Goal: Task Accomplishment & Management: Complete application form

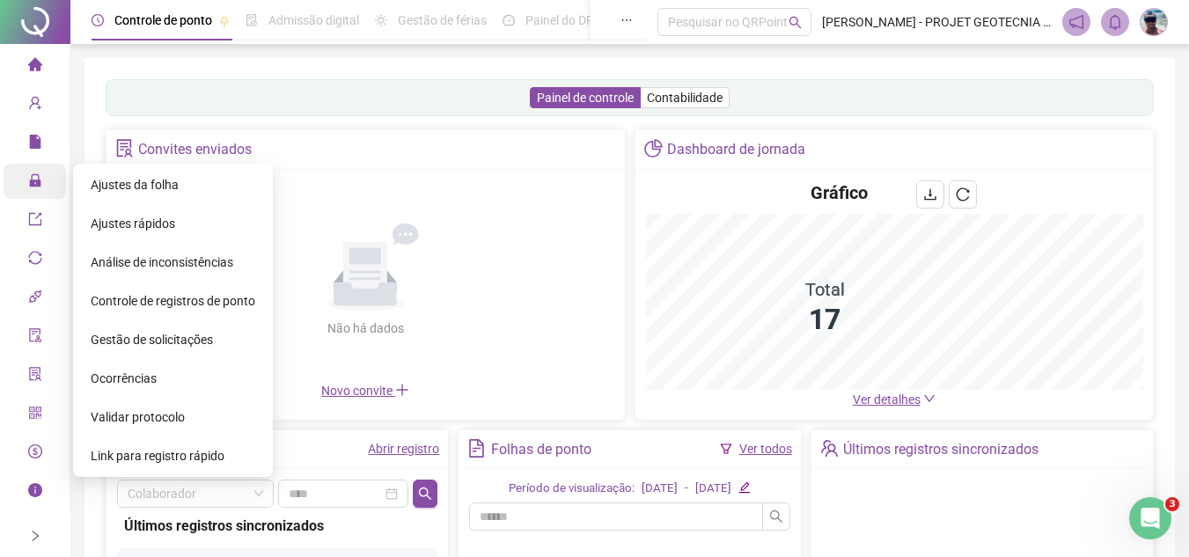
click at [39, 187] on icon "lock" at bounding box center [34, 180] width 11 height 12
click at [201, 334] on span "Gestão de solicitações" at bounding box center [152, 340] width 122 height 14
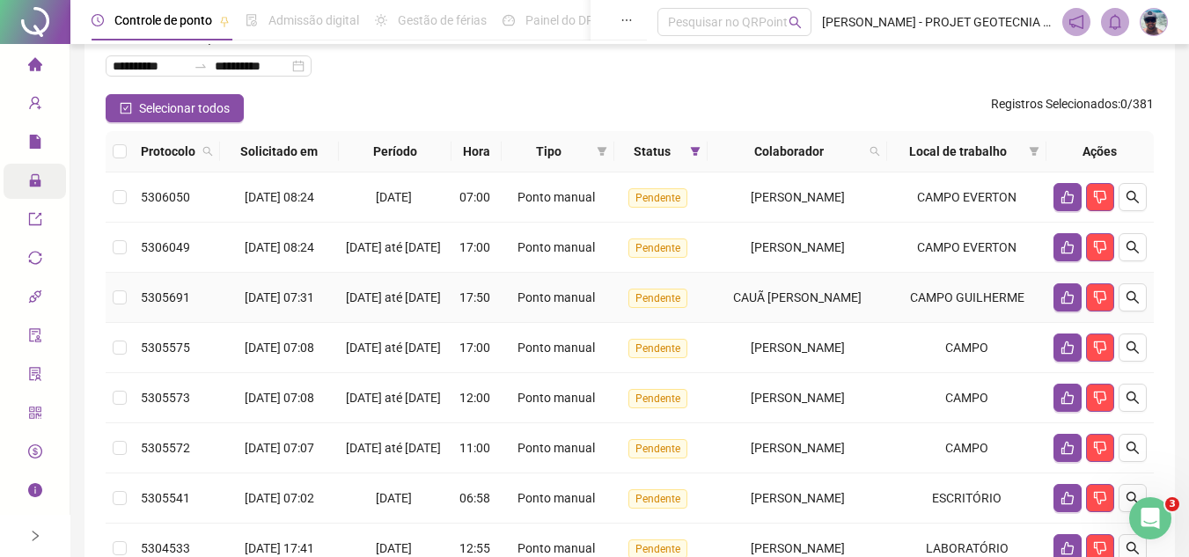
scroll to position [176, 0]
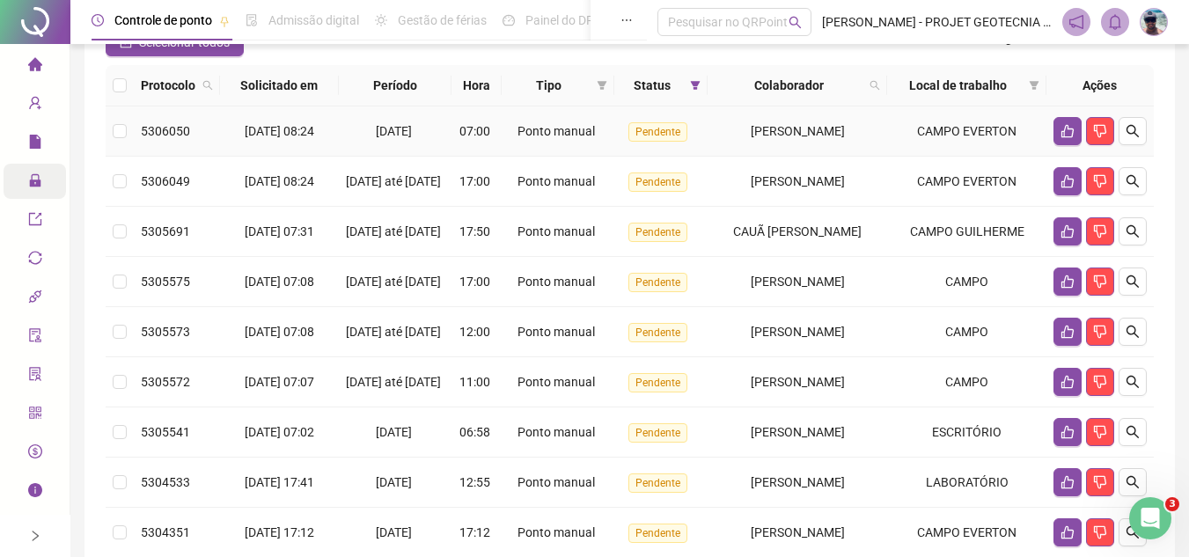
click at [745, 118] on td "[PERSON_NAME]" at bounding box center [796, 131] width 179 height 50
click at [751, 186] on span "[PERSON_NAME]" at bounding box center [798, 181] width 94 height 14
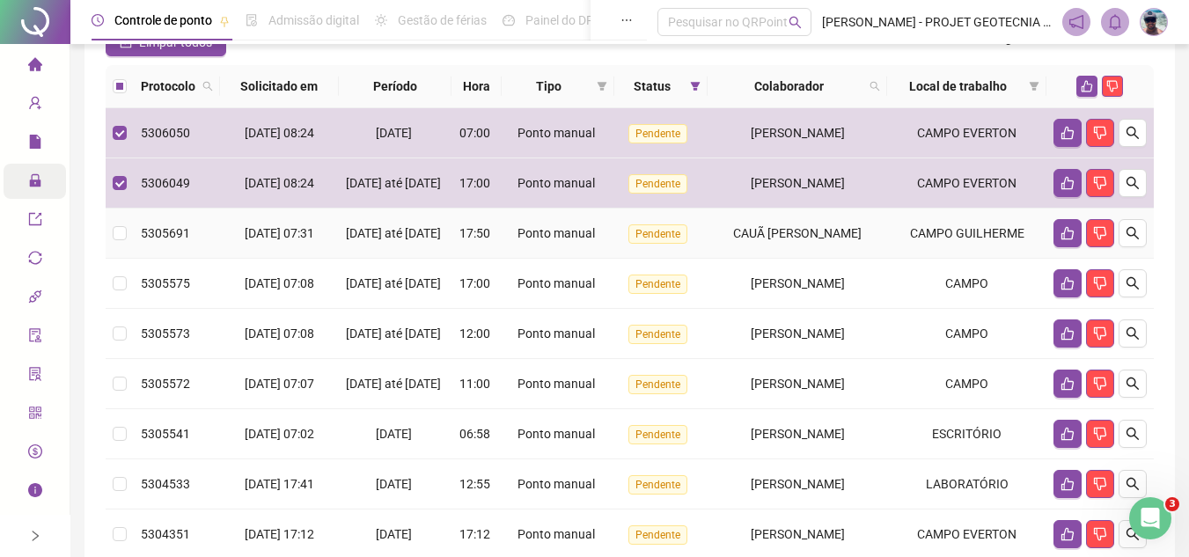
click at [752, 238] on td "CAUÃ [PERSON_NAME]" at bounding box center [796, 234] width 179 height 50
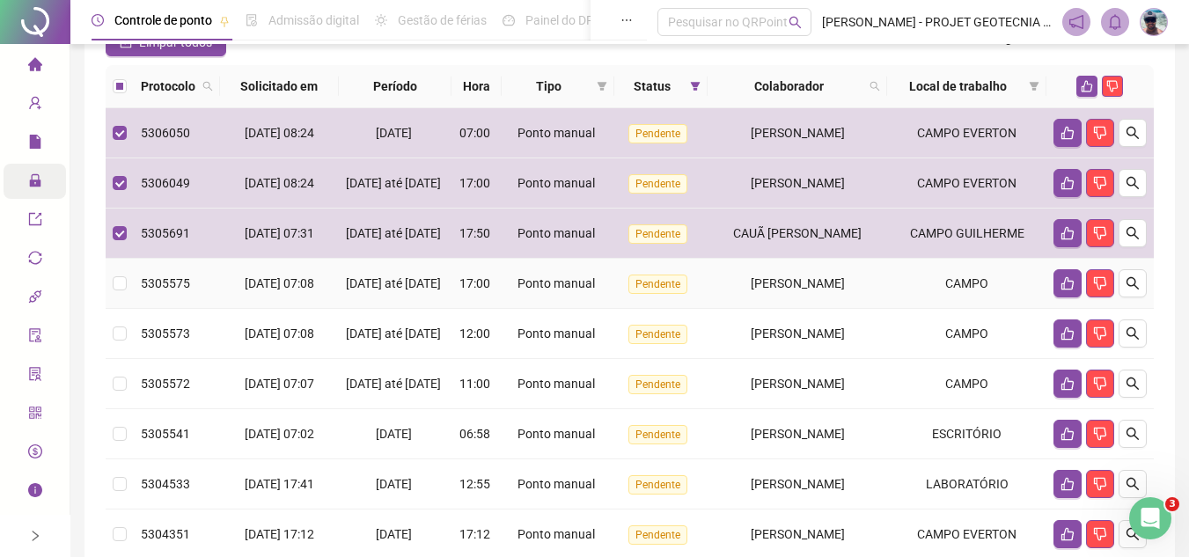
click at [762, 294] on td "[PERSON_NAME]" at bounding box center [796, 284] width 179 height 50
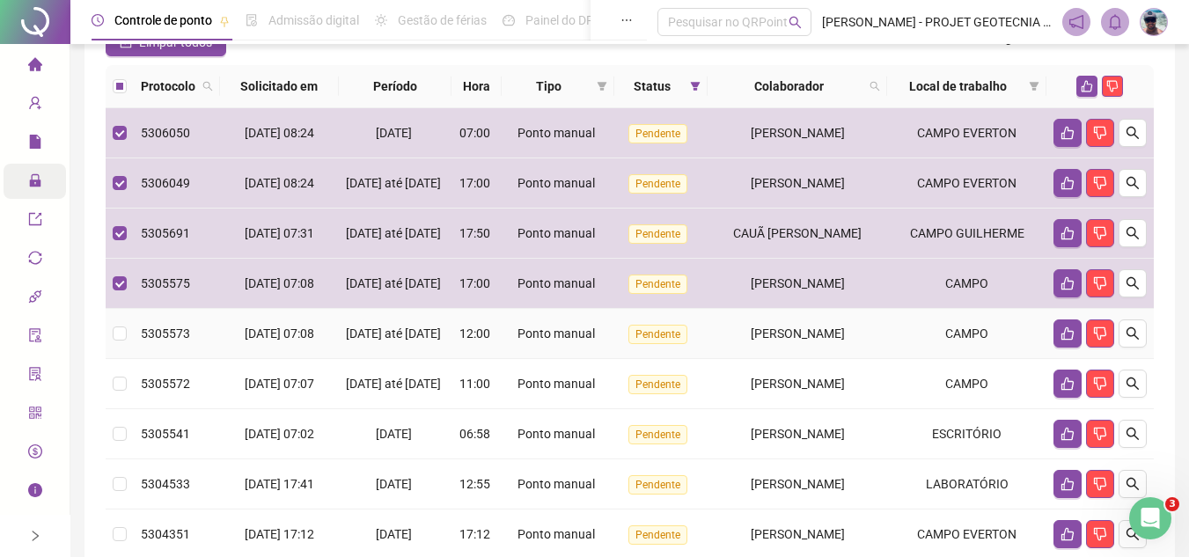
click at [780, 341] on span "[PERSON_NAME]" at bounding box center [798, 333] width 94 height 14
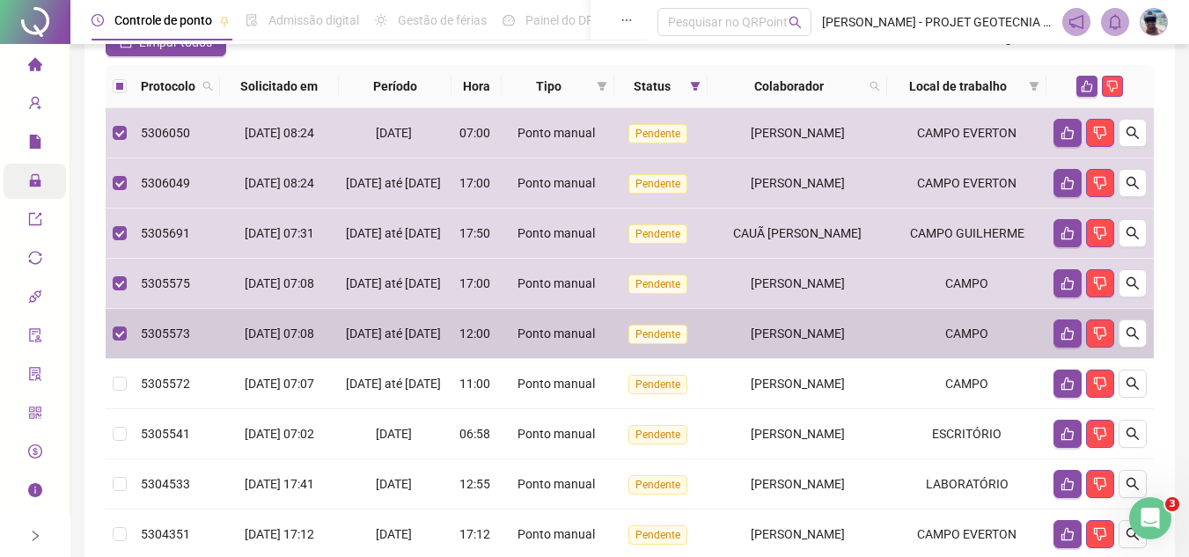
drag, startPoint x: 780, startPoint y: 412, endPoint x: 782, endPoint y: 425, distance: 13.3
click at [780, 409] on td "[PERSON_NAME]" at bounding box center [796, 384] width 179 height 50
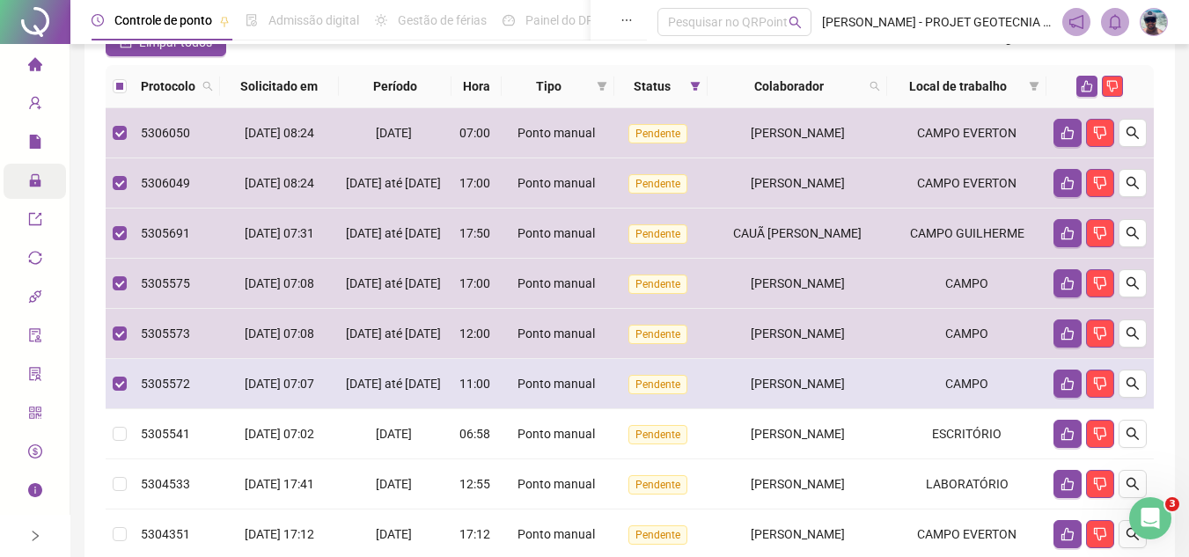
click at [785, 409] on td "[PERSON_NAME]" at bounding box center [796, 384] width 179 height 50
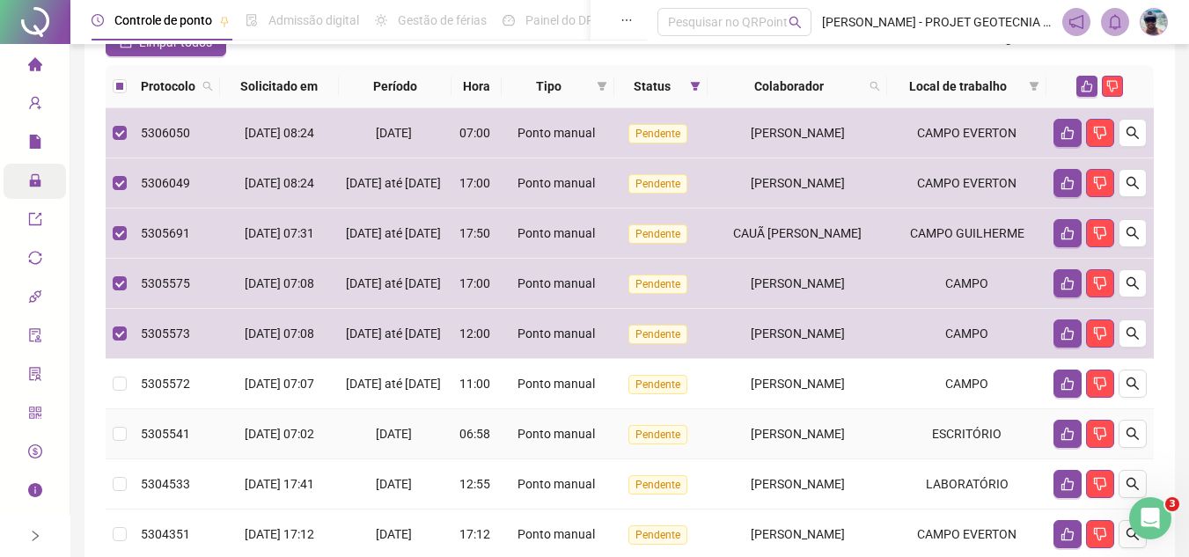
click at [786, 441] on span "[PERSON_NAME]" at bounding box center [798, 434] width 94 height 14
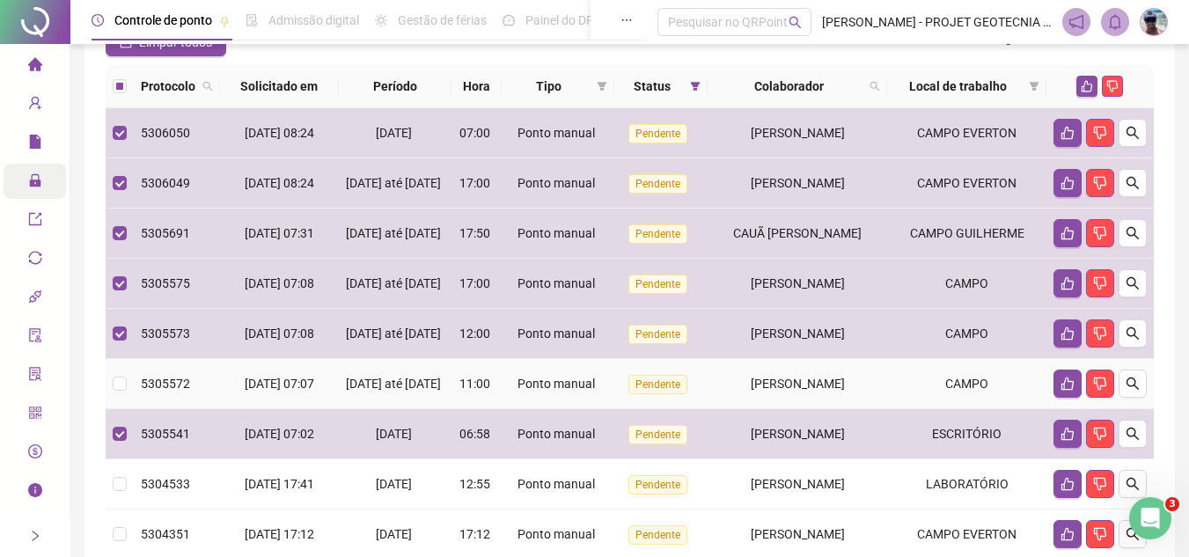
click at [810, 409] on td "[PERSON_NAME]" at bounding box center [796, 384] width 179 height 50
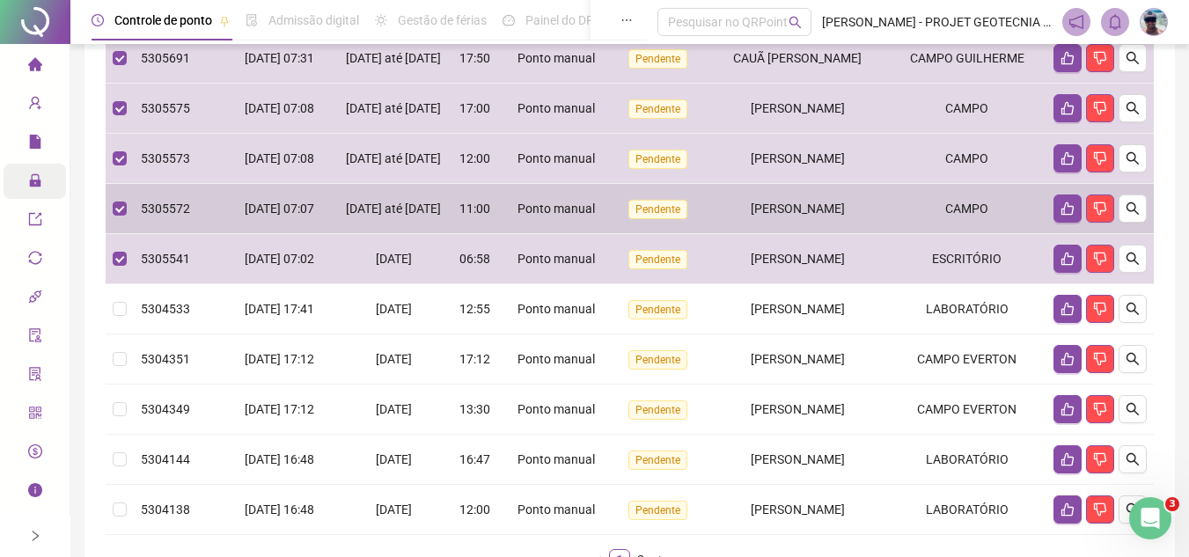
scroll to position [352, 0]
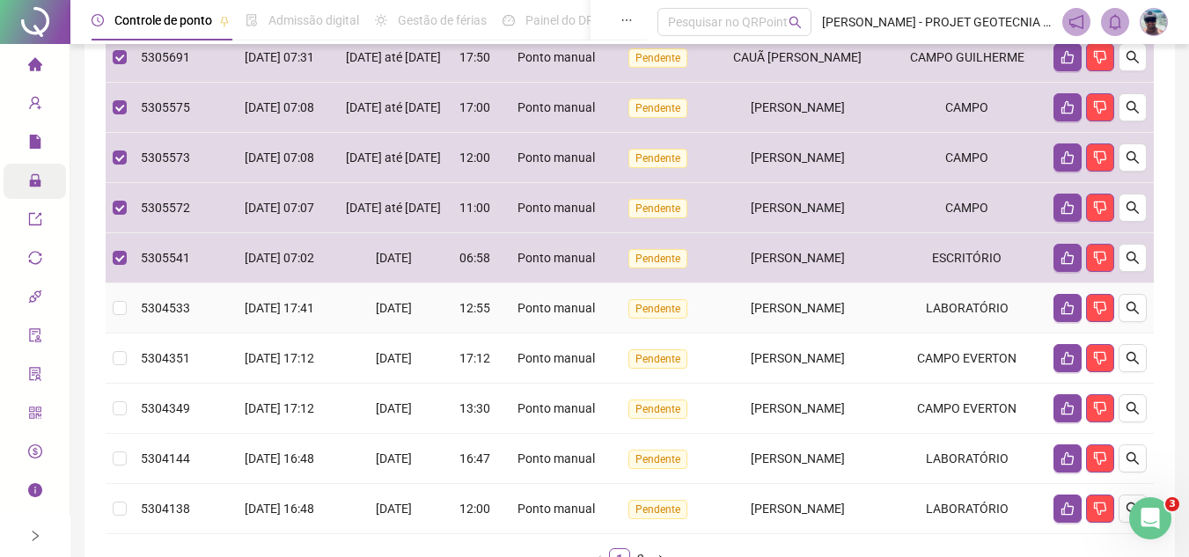
click at [798, 333] on td "[PERSON_NAME]" at bounding box center [796, 308] width 179 height 50
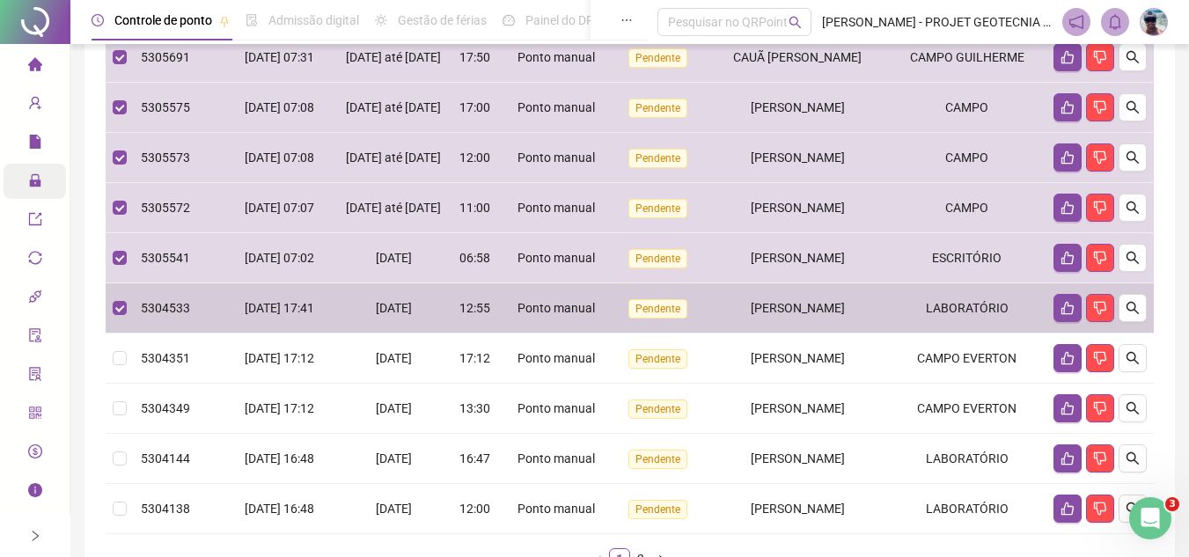
click at [788, 365] on span "[PERSON_NAME]" at bounding box center [798, 358] width 94 height 14
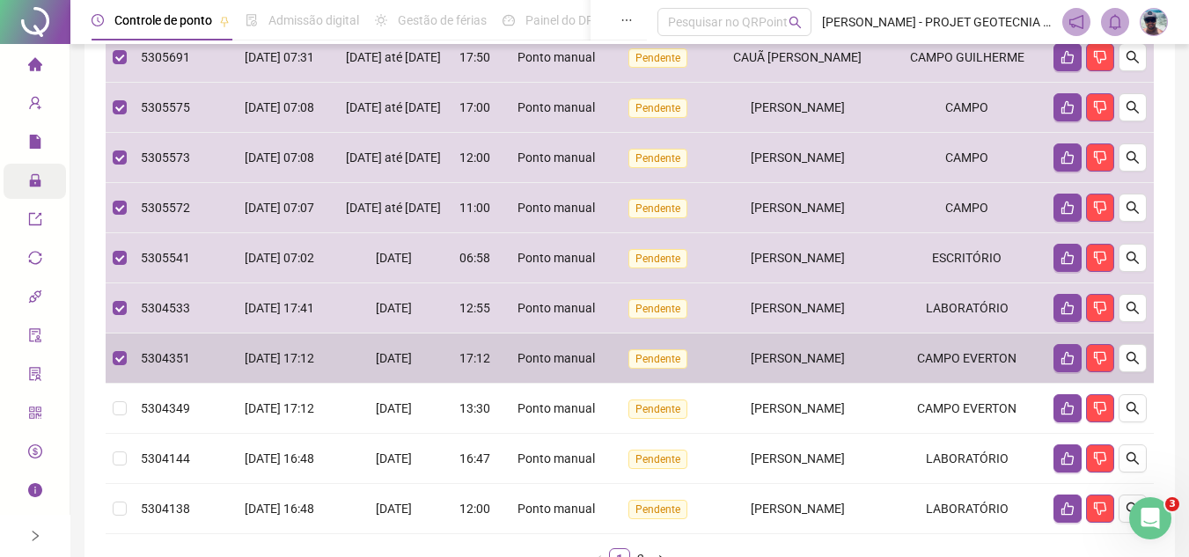
click at [787, 434] on td "[PERSON_NAME]" at bounding box center [796, 409] width 179 height 50
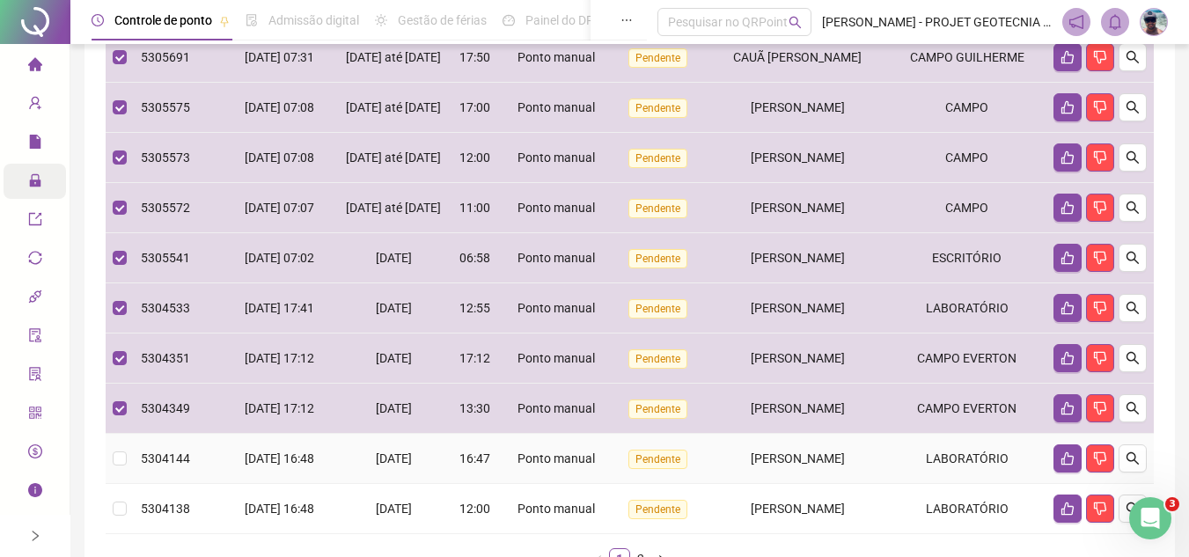
click at [793, 484] on td "[PERSON_NAME]" at bounding box center [796, 459] width 179 height 50
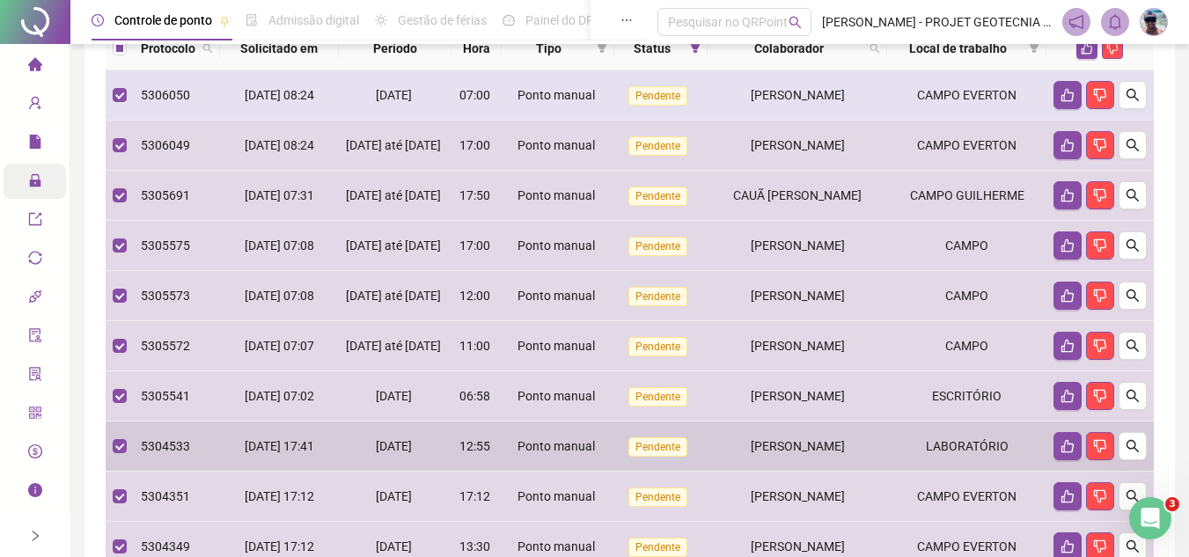
scroll to position [0, 0]
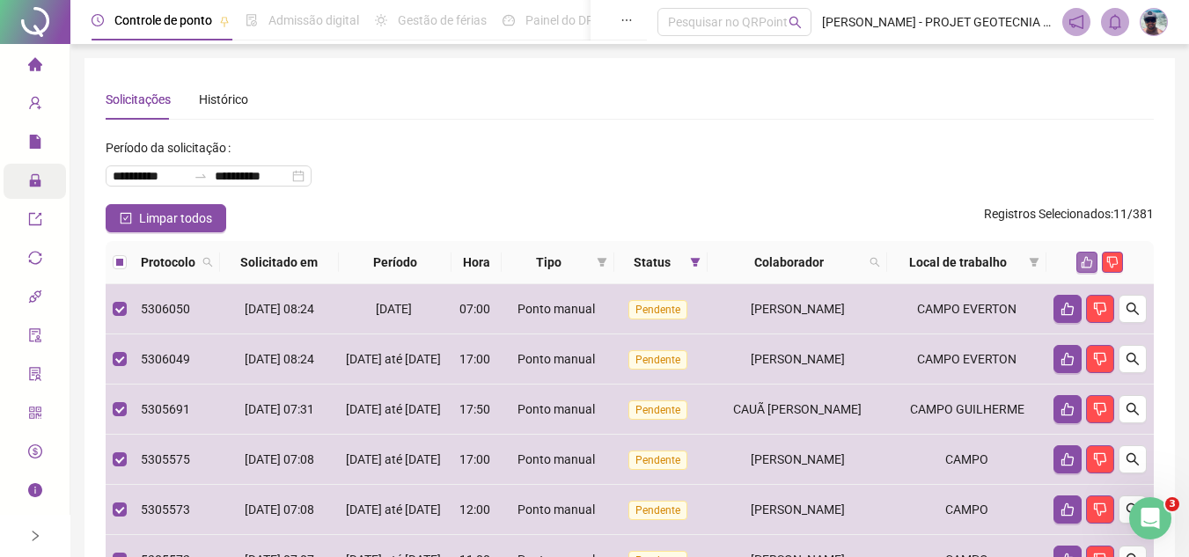
click at [1085, 263] on icon "like" at bounding box center [1087, 262] width 12 height 12
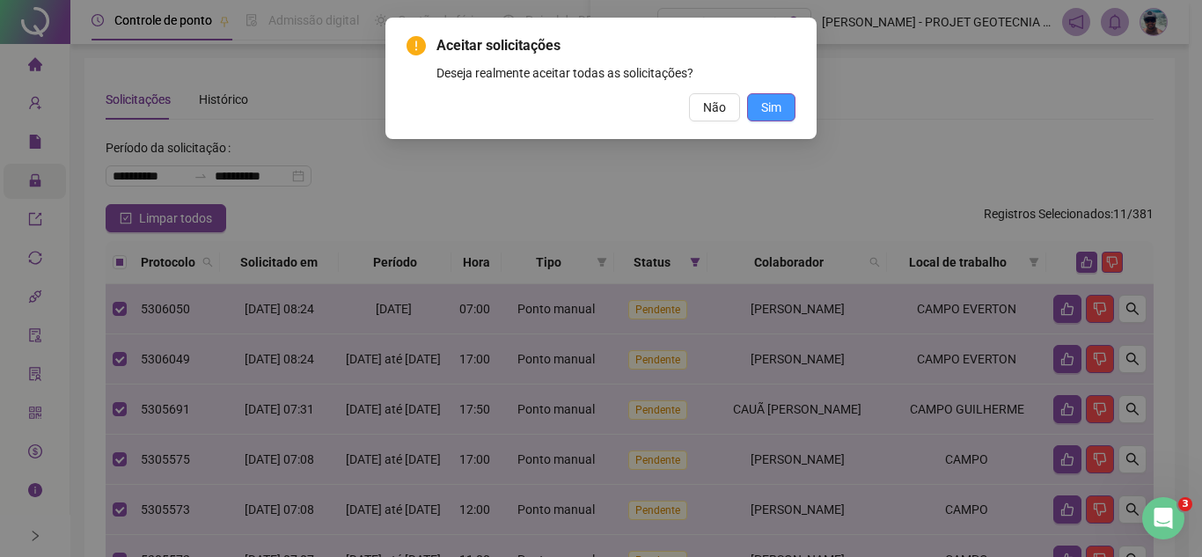
click at [779, 113] on span "Sim" at bounding box center [771, 107] width 20 height 19
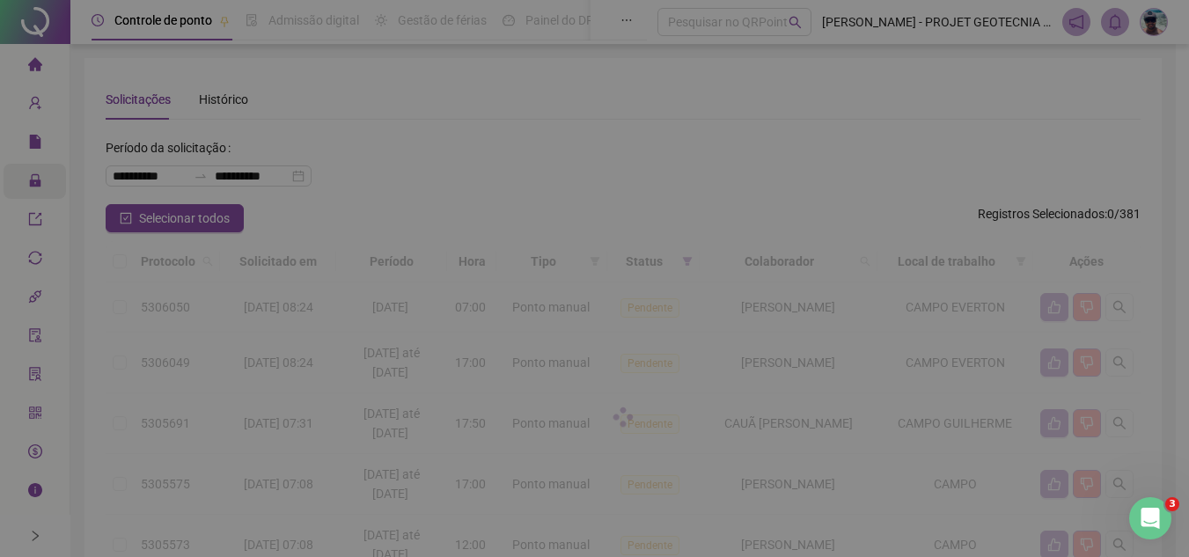
scroll to position [264, 0]
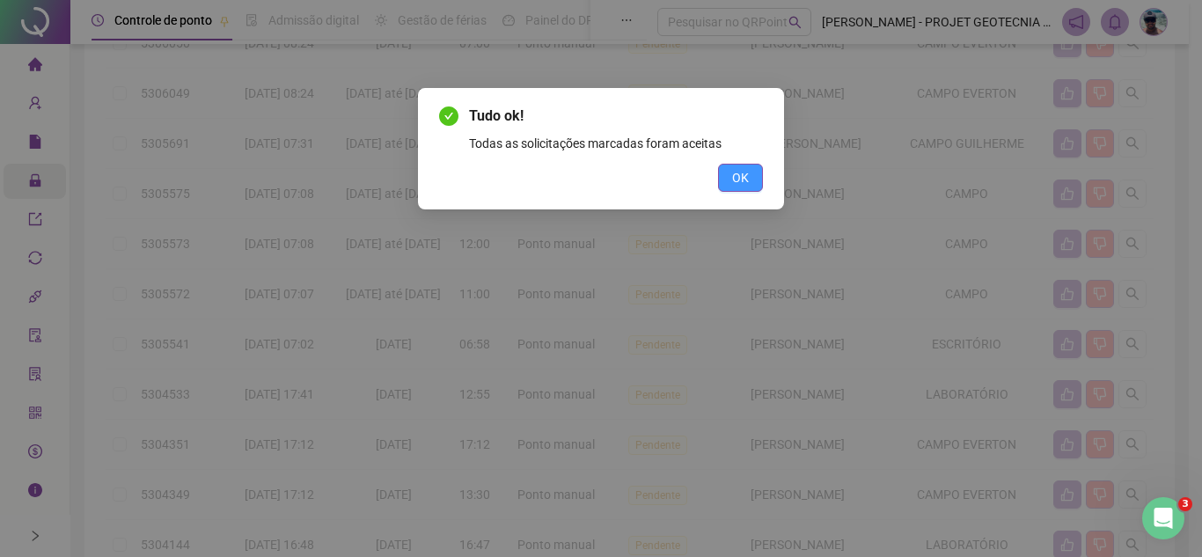
click at [733, 187] on span "OK" at bounding box center [740, 177] width 17 height 19
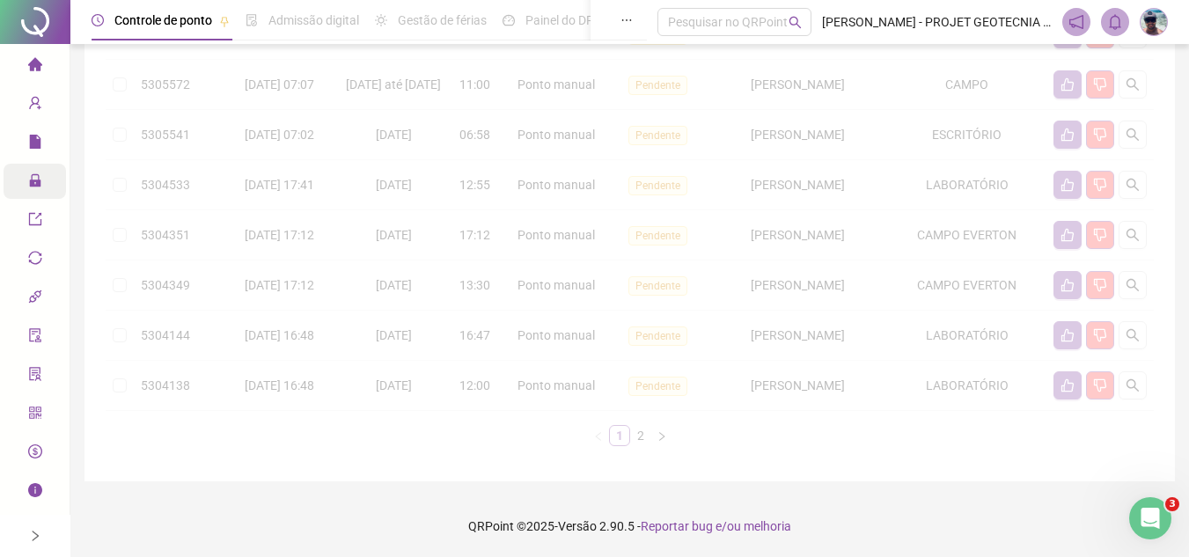
scroll to position [0, 0]
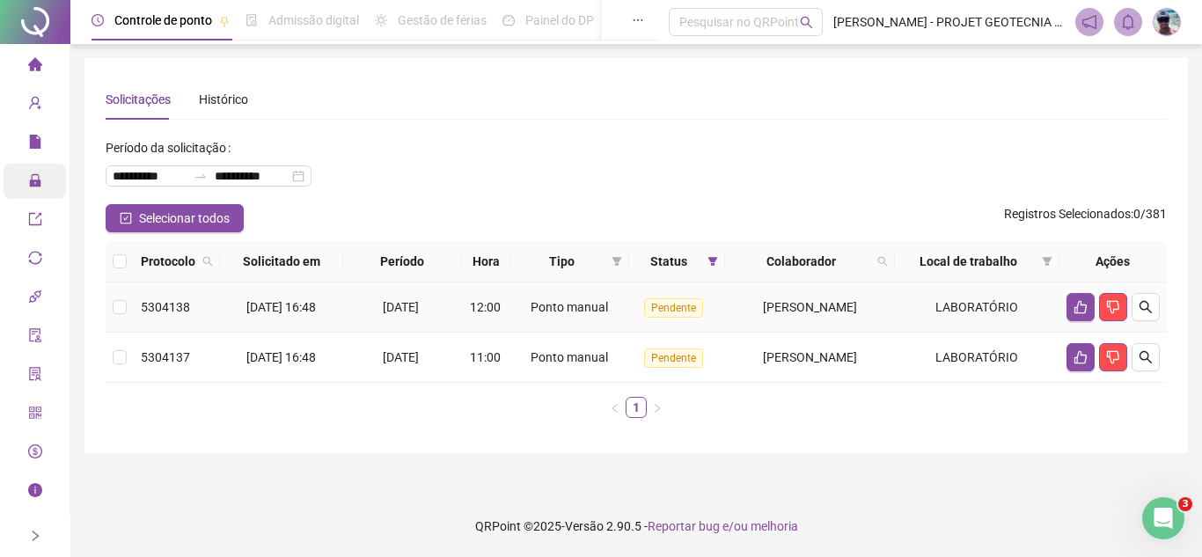
click at [845, 297] on td "[PERSON_NAME]" at bounding box center [810, 307] width 170 height 50
click at [846, 357] on span "[PERSON_NAME]" at bounding box center [810, 357] width 94 height 14
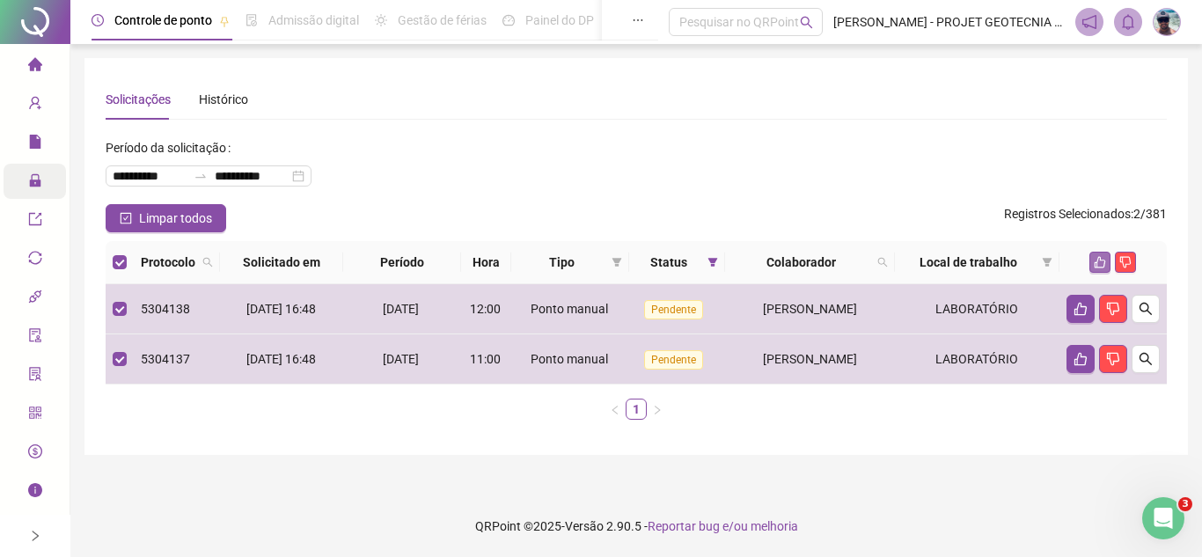
click at [1101, 260] on icon "like" at bounding box center [1100, 262] width 11 height 11
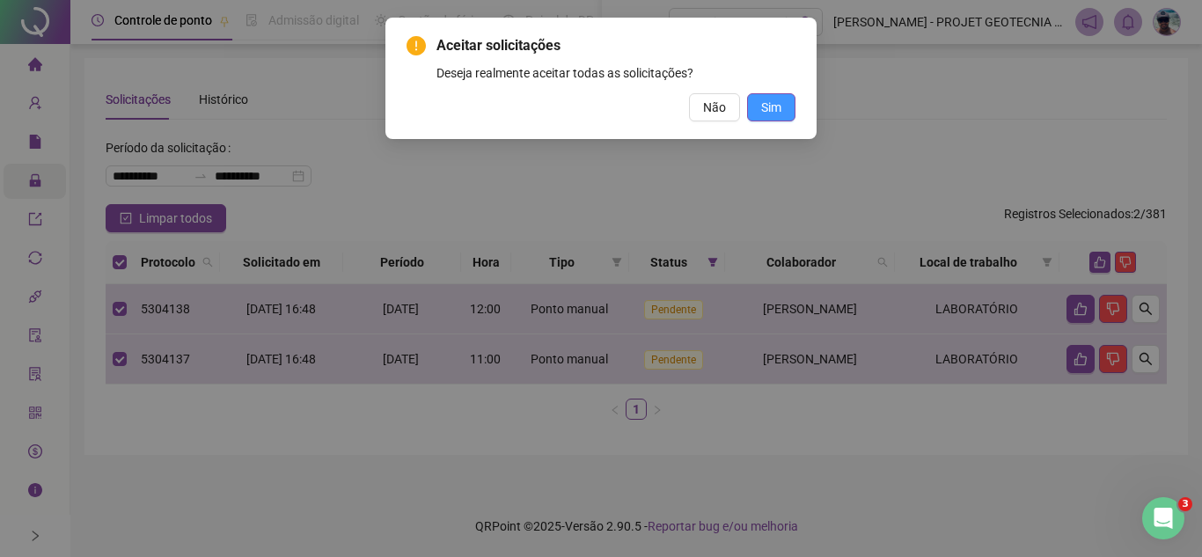
click at [787, 117] on button "Sim" at bounding box center [771, 107] width 48 height 28
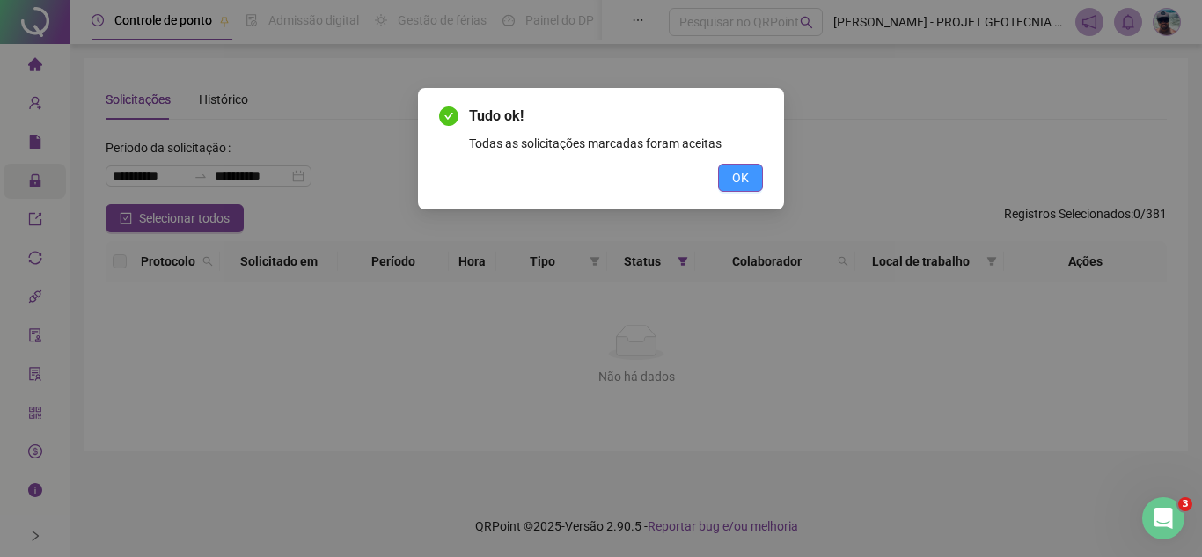
click at [754, 180] on button "OK" at bounding box center [740, 178] width 45 height 28
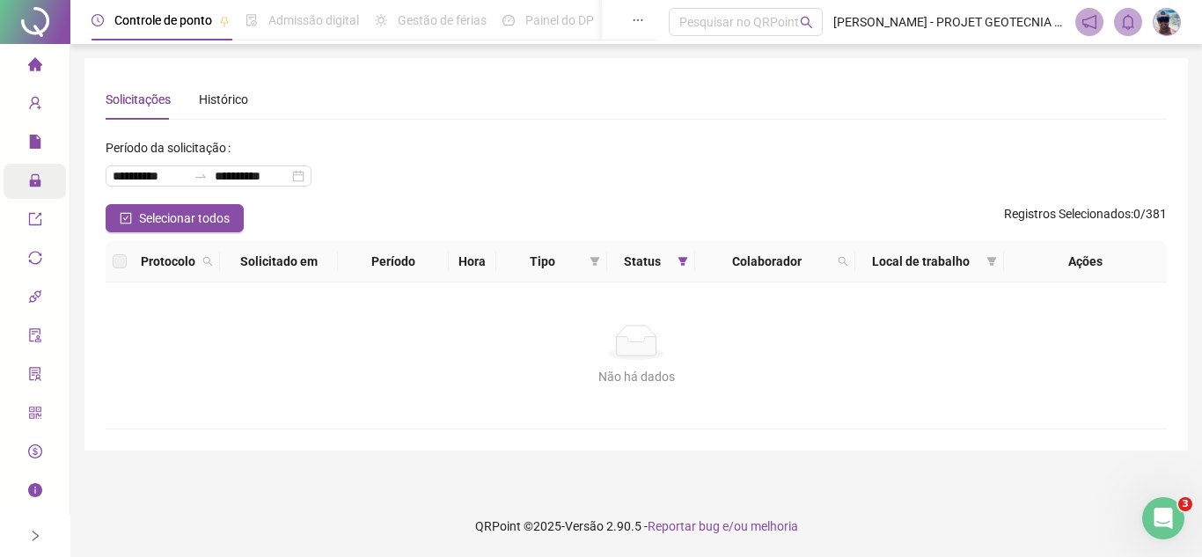
click at [30, 60] on icon "home" at bounding box center [35, 64] width 14 height 14
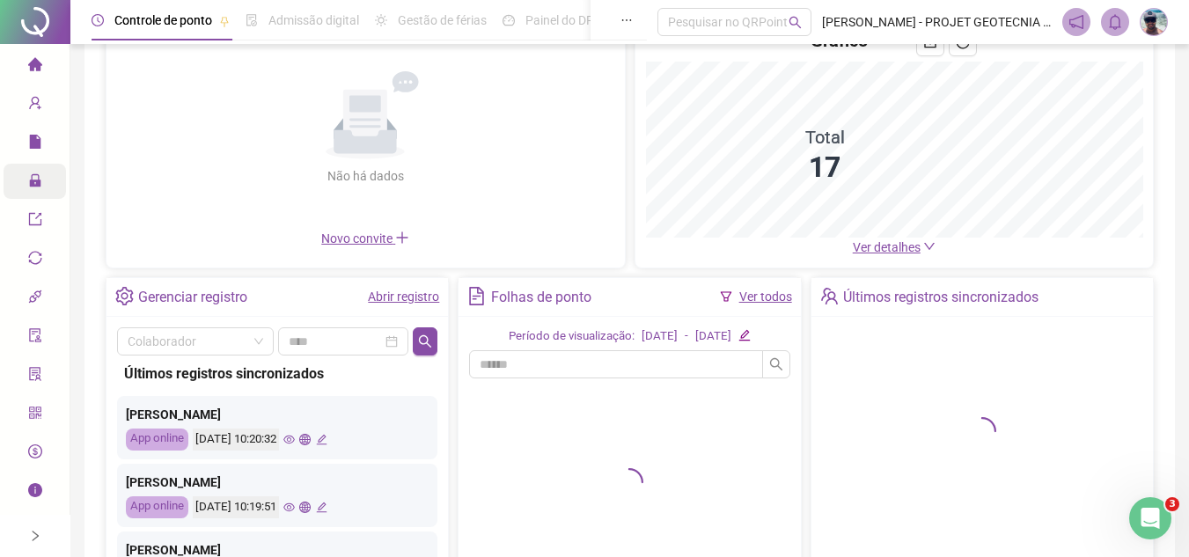
scroll to position [176, 0]
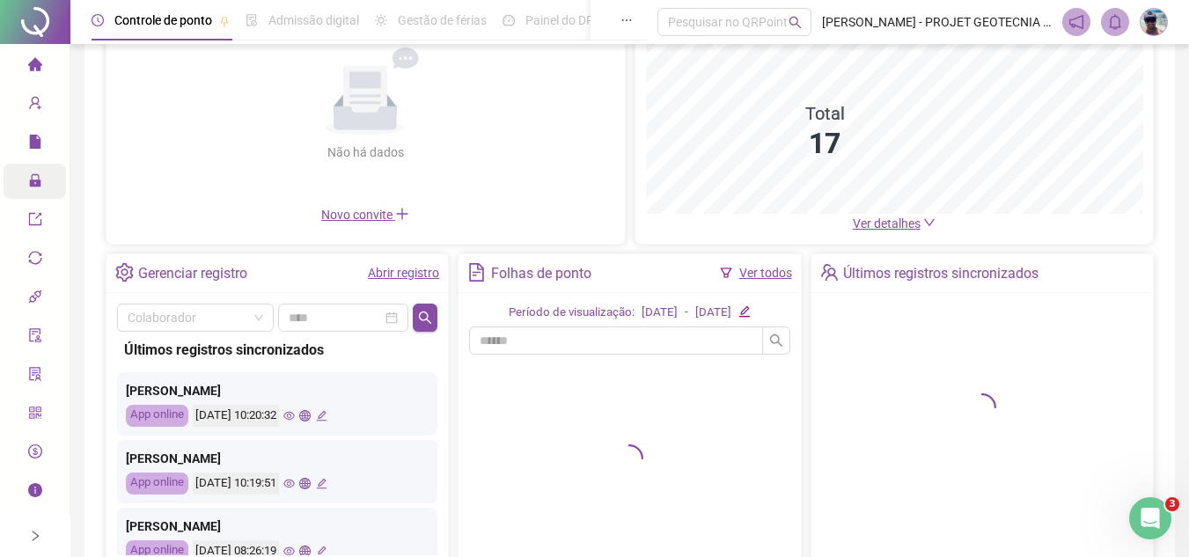
click at [23, 184] on div "Administração" at bounding box center [35, 181] width 62 height 35
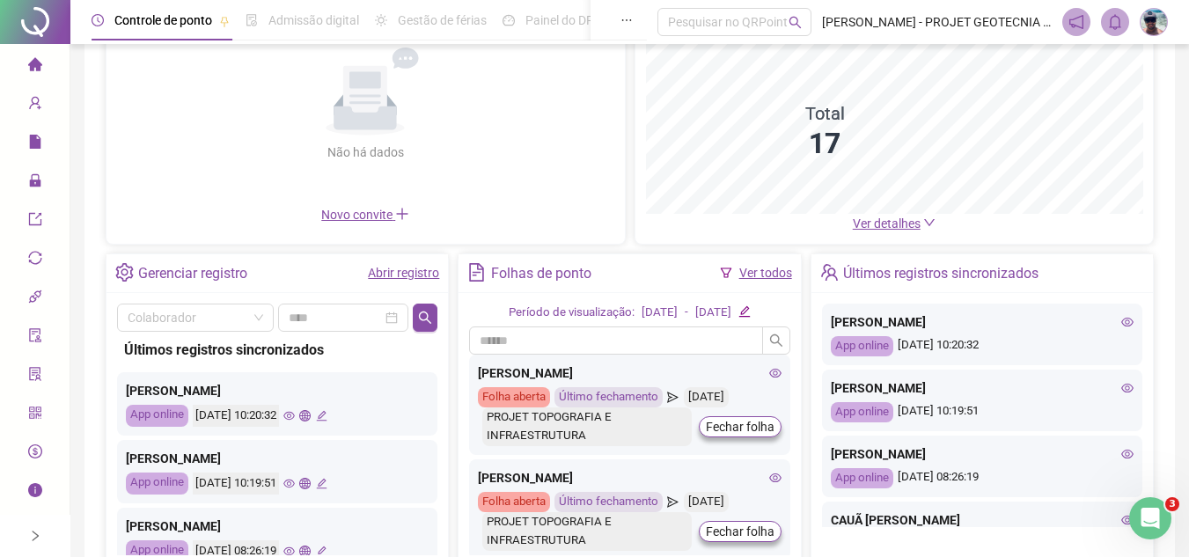
click at [395, 276] on link "Abrir registro" at bounding box center [403, 273] width 71 height 14
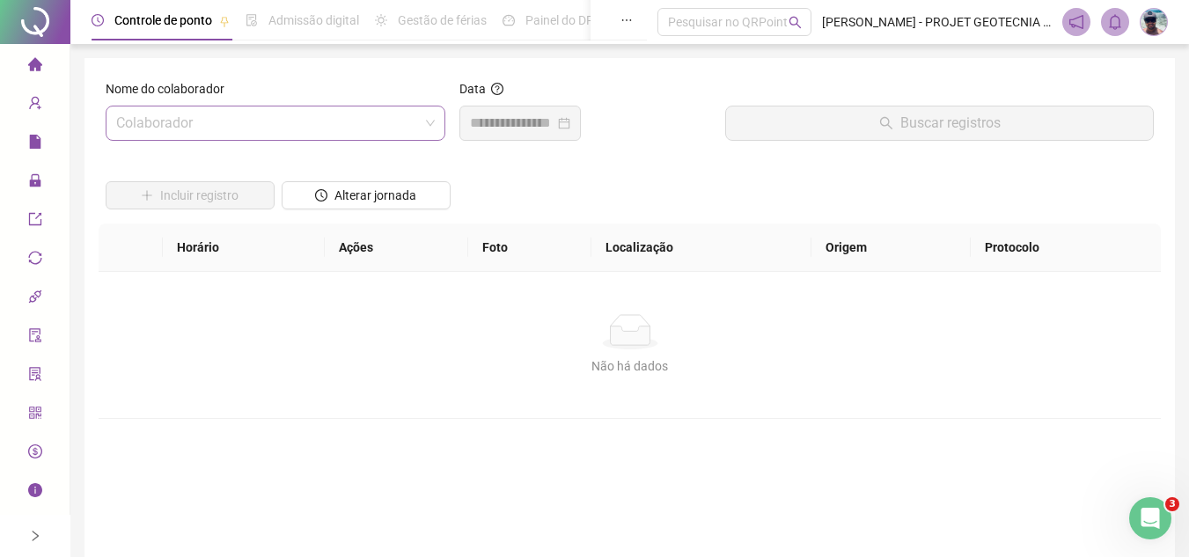
click at [352, 110] on input "search" at bounding box center [267, 122] width 303 height 33
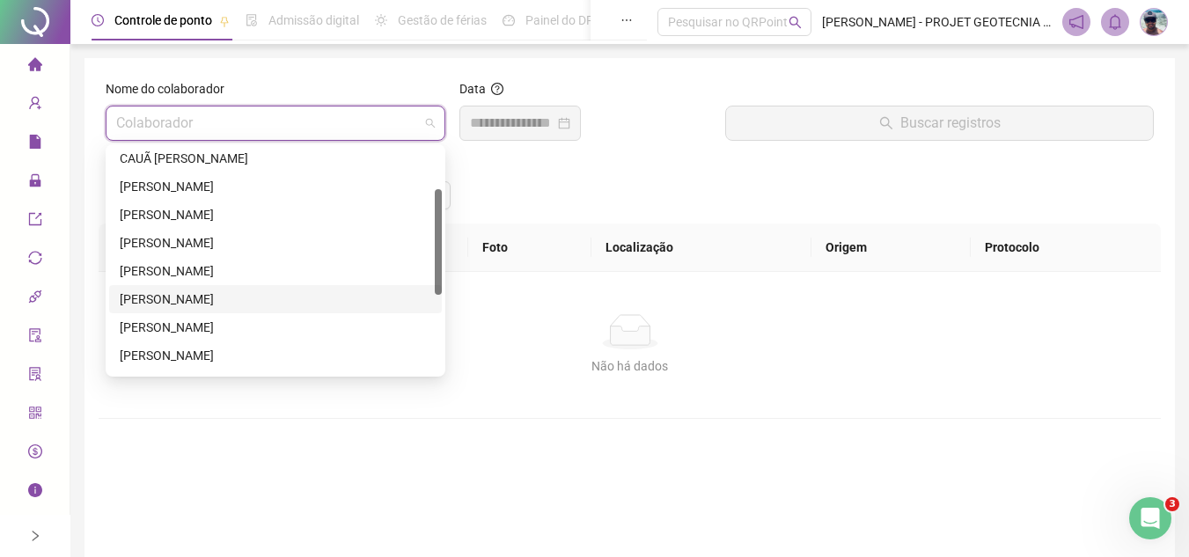
scroll to position [176, 0]
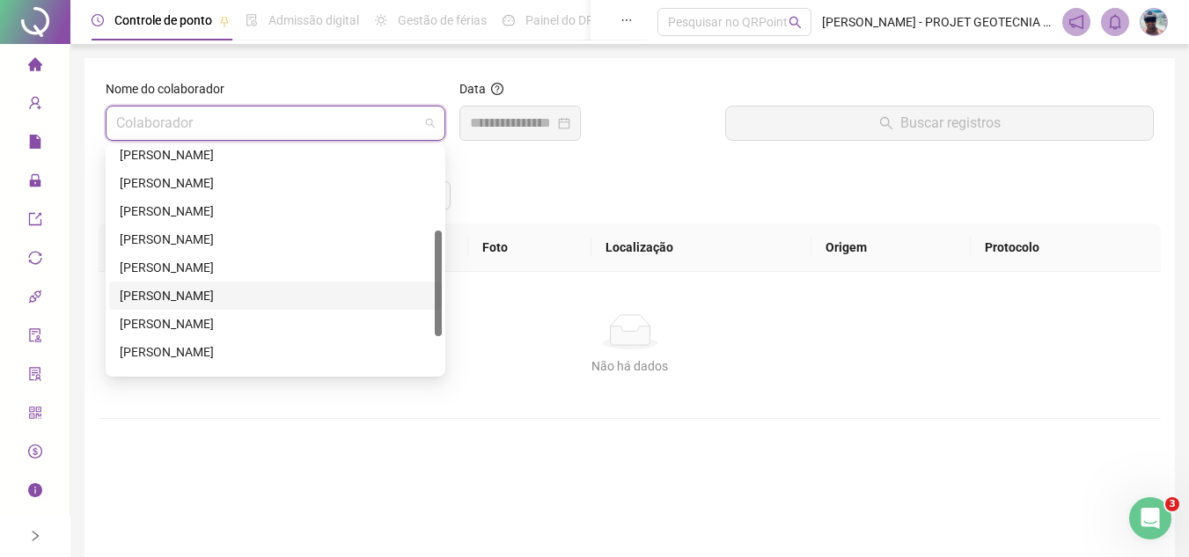
click at [286, 302] on div "[PERSON_NAME]" at bounding box center [275, 295] width 311 height 19
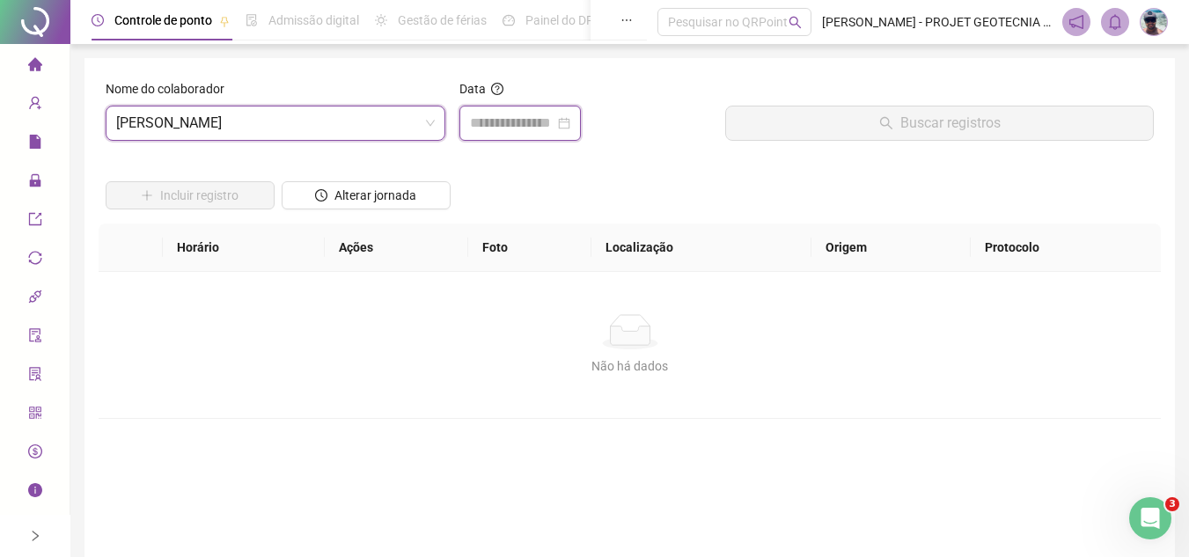
click at [505, 133] on input at bounding box center [512, 123] width 84 height 21
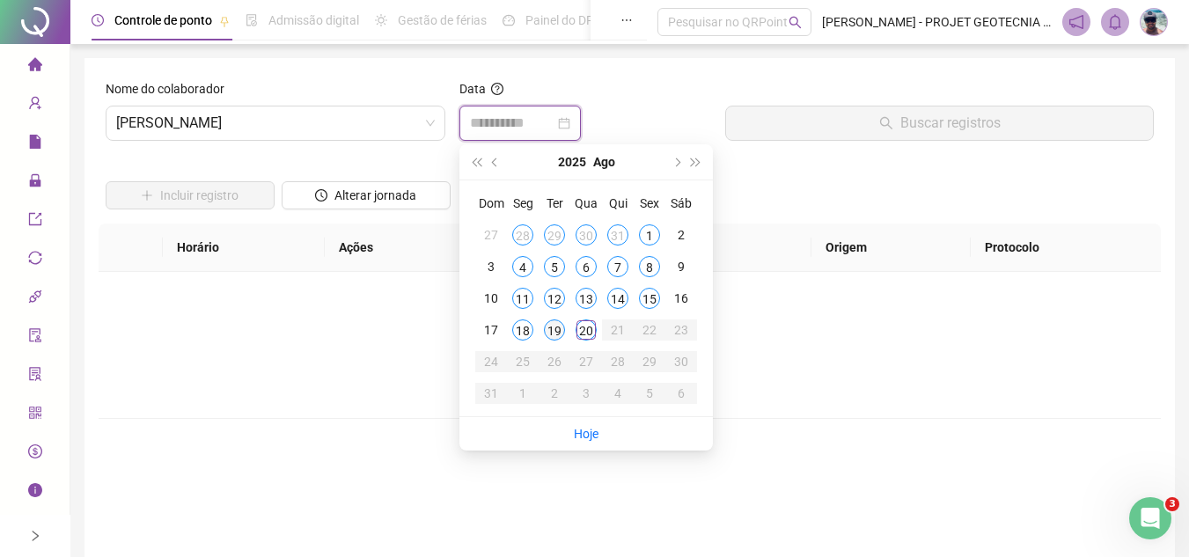
type input "**********"
click at [547, 327] on div "19" at bounding box center [554, 329] width 21 height 21
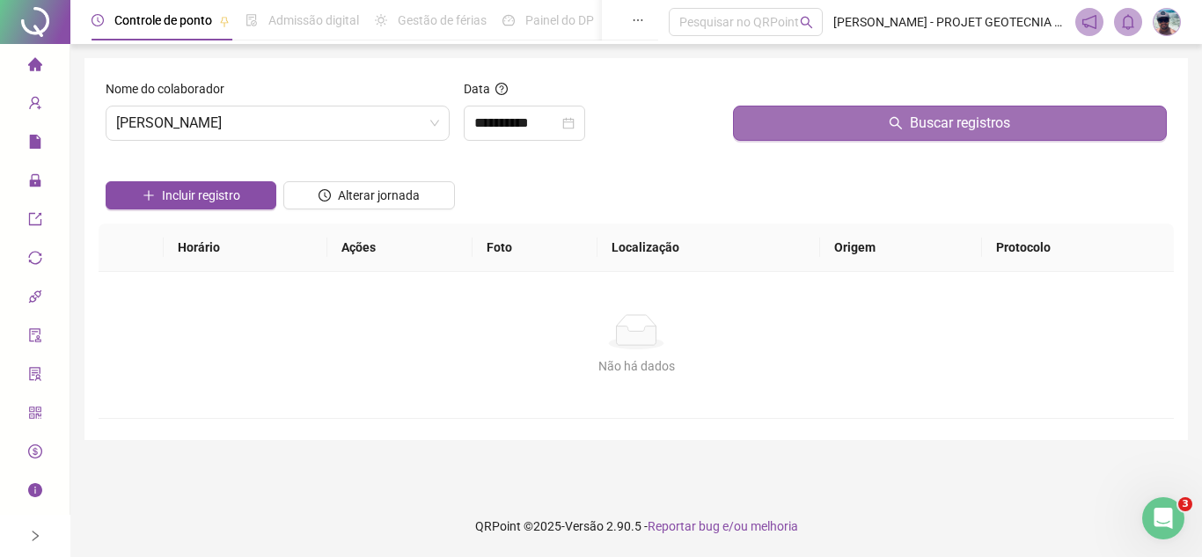
click at [806, 137] on button "Buscar registros" at bounding box center [950, 123] width 434 height 35
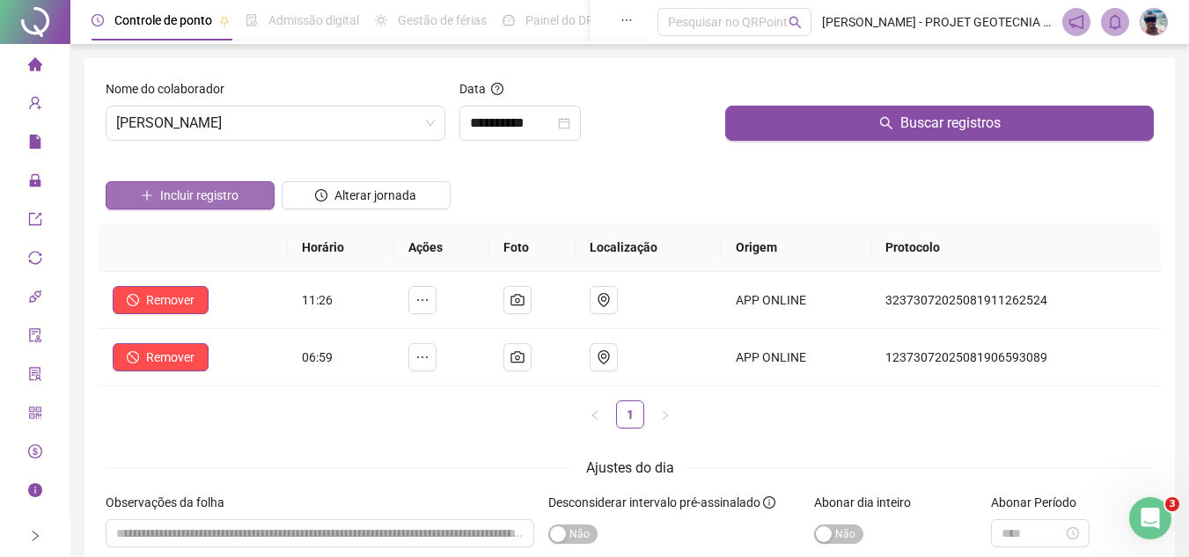
click at [249, 207] on button "Incluir registro" at bounding box center [190, 195] width 169 height 28
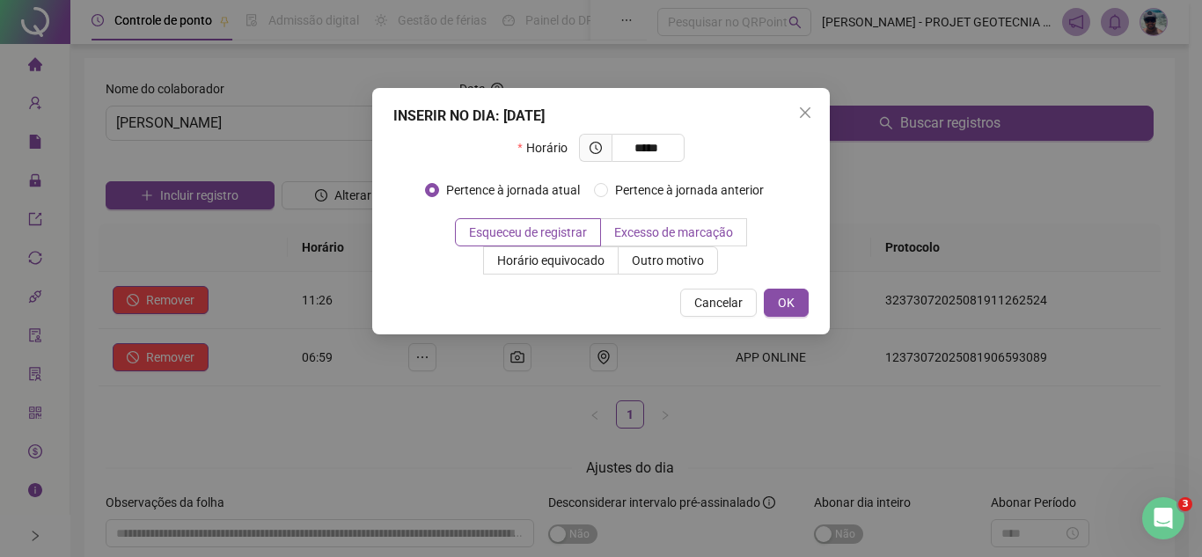
type input "*****"
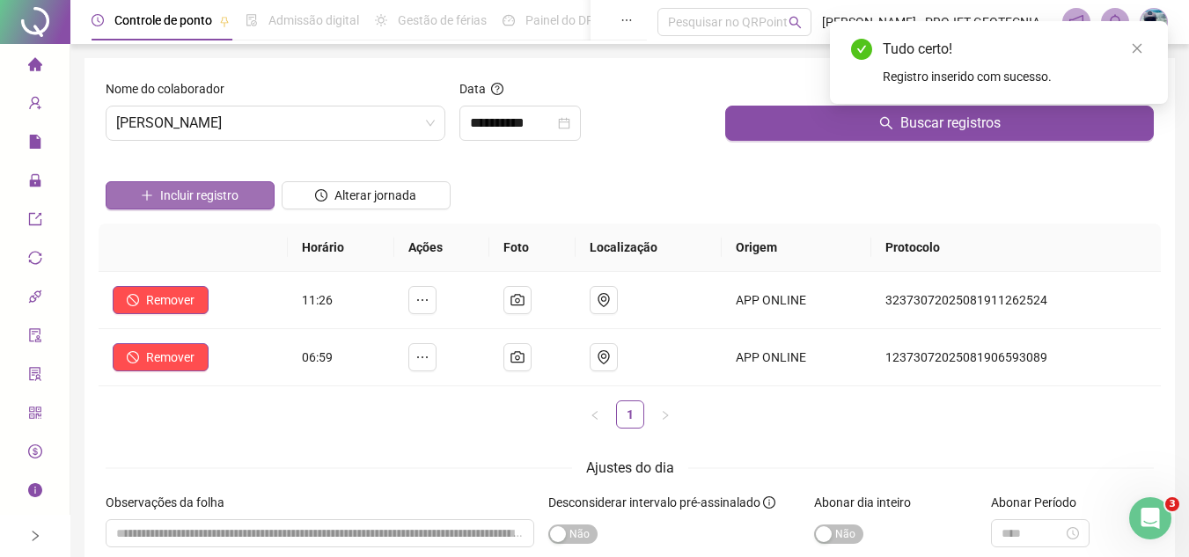
click at [263, 200] on button "Incluir registro" at bounding box center [190, 195] width 169 height 28
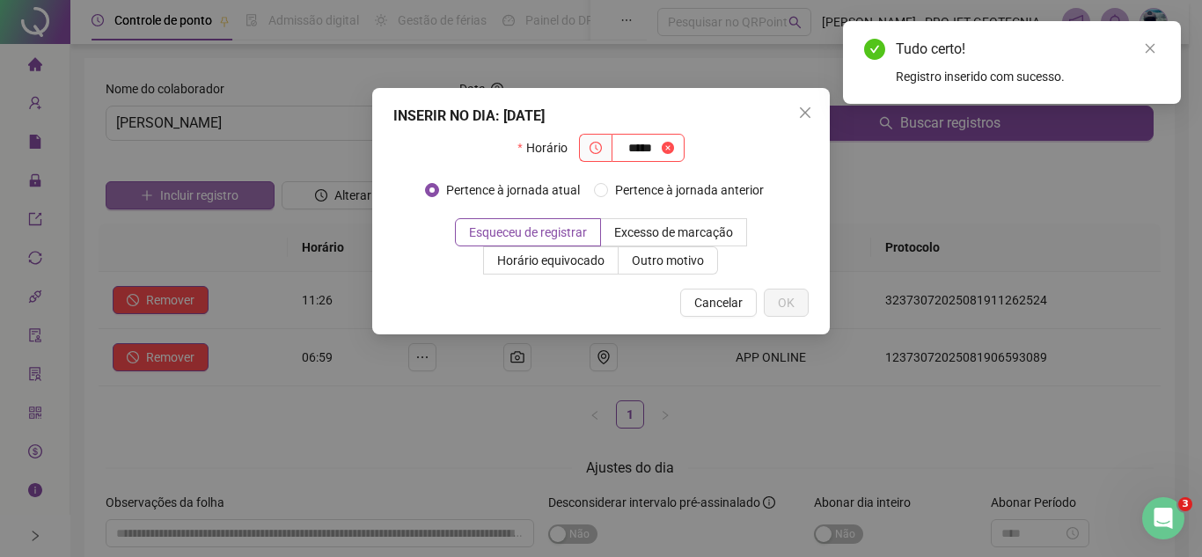
type input "*****"
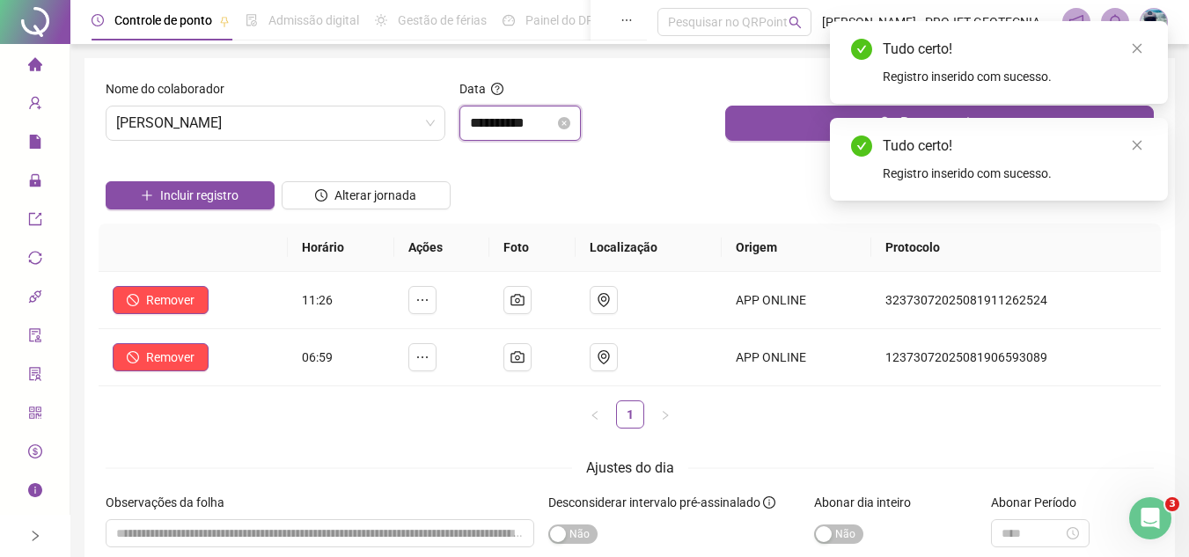
click at [514, 132] on input "**********" at bounding box center [512, 123] width 84 height 21
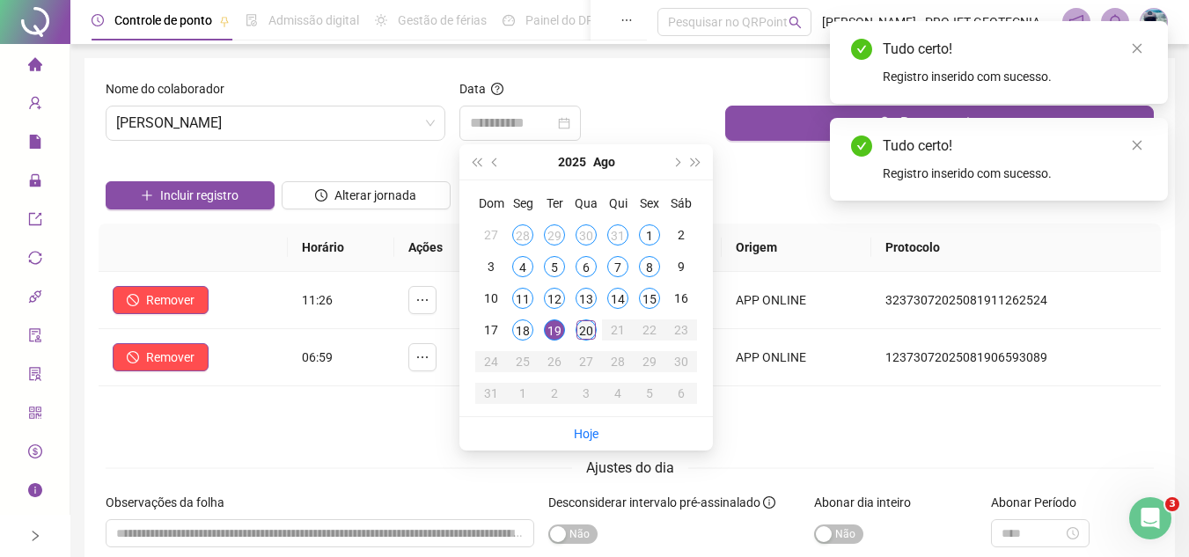
click at [591, 317] on td "20" at bounding box center [586, 330] width 32 height 32
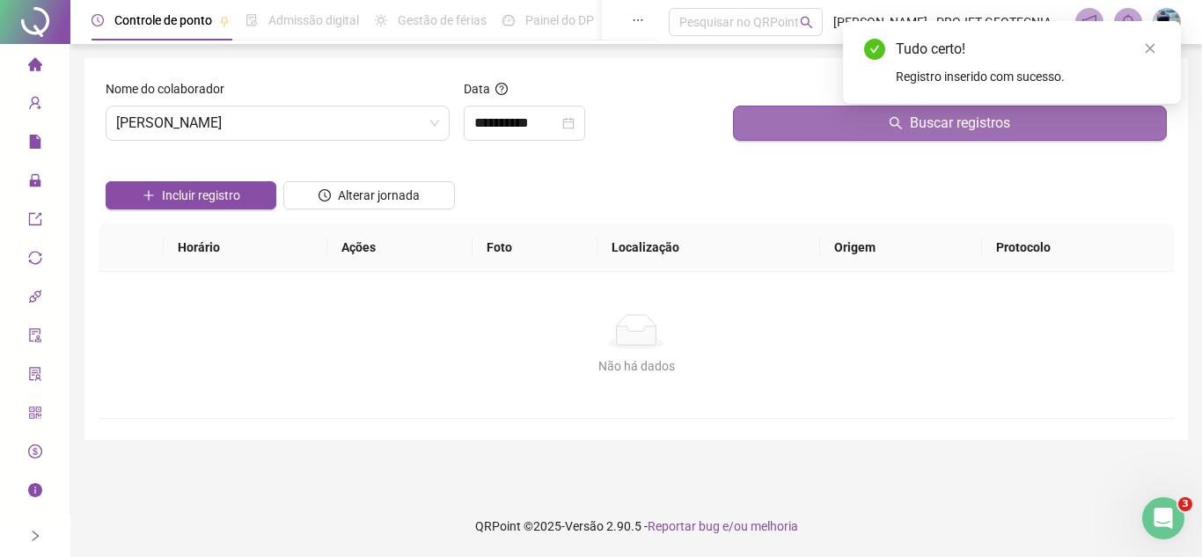
click at [781, 120] on button "Buscar registros" at bounding box center [950, 123] width 434 height 35
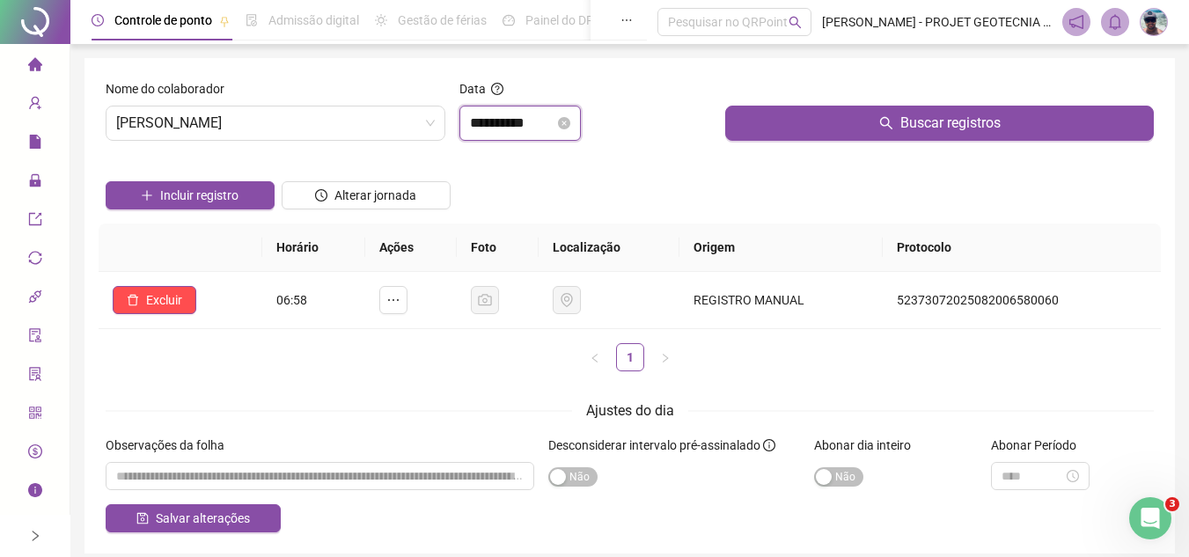
click at [511, 122] on input "**********" at bounding box center [512, 123] width 84 height 21
click at [511, 123] on input "**********" at bounding box center [512, 123] width 84 height 21
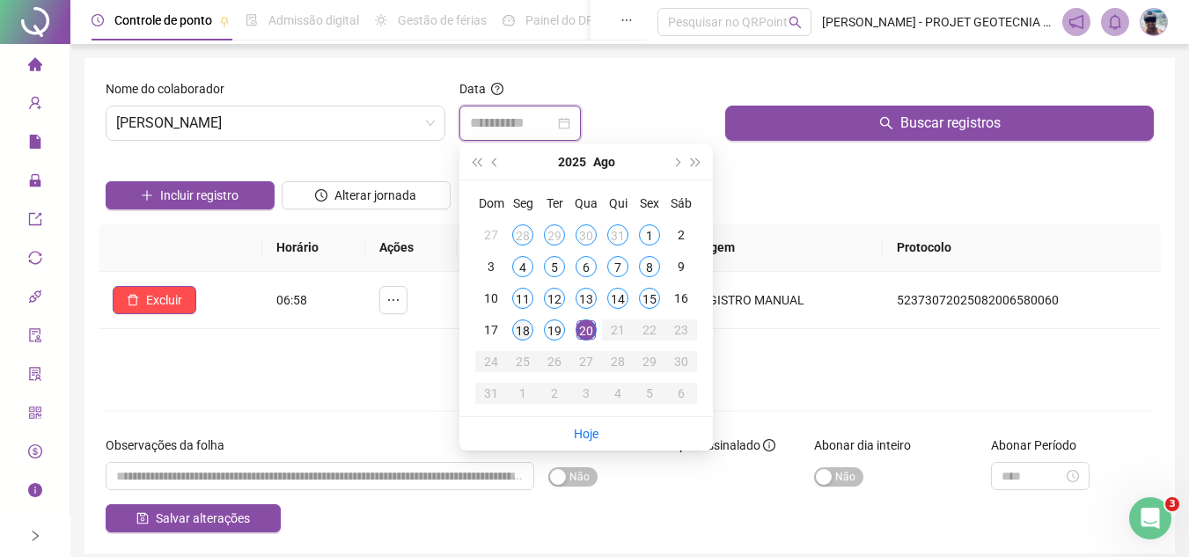
type input "**********"
click at [519, 328] on div "18" at bounding box center [522, 329] width 21 height 21
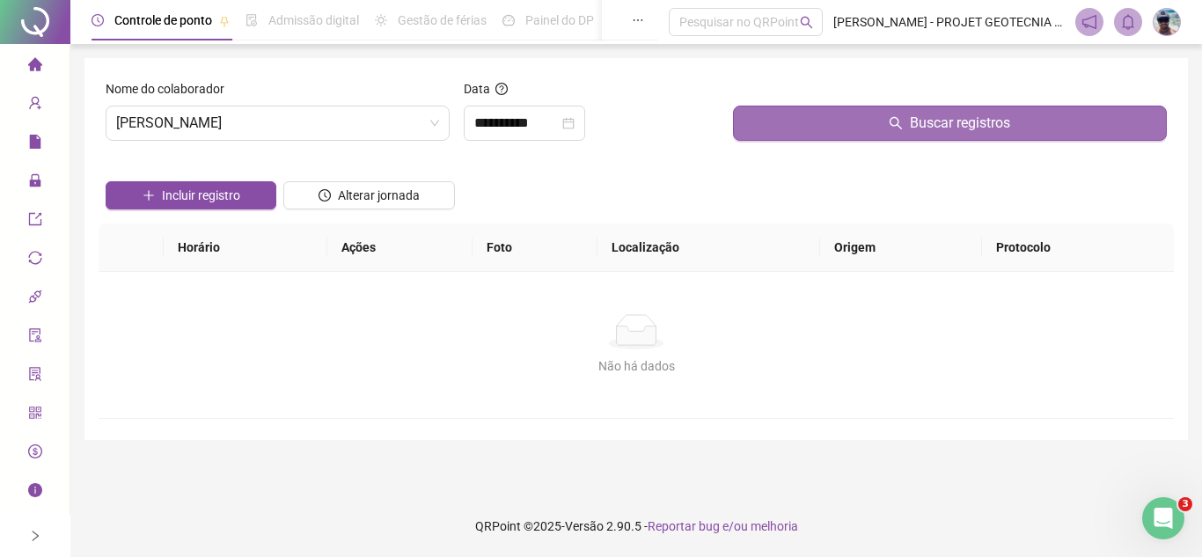
click at [794, 133] on button "Buscar registros" at bounding box center [950, 123] width 434 height 35
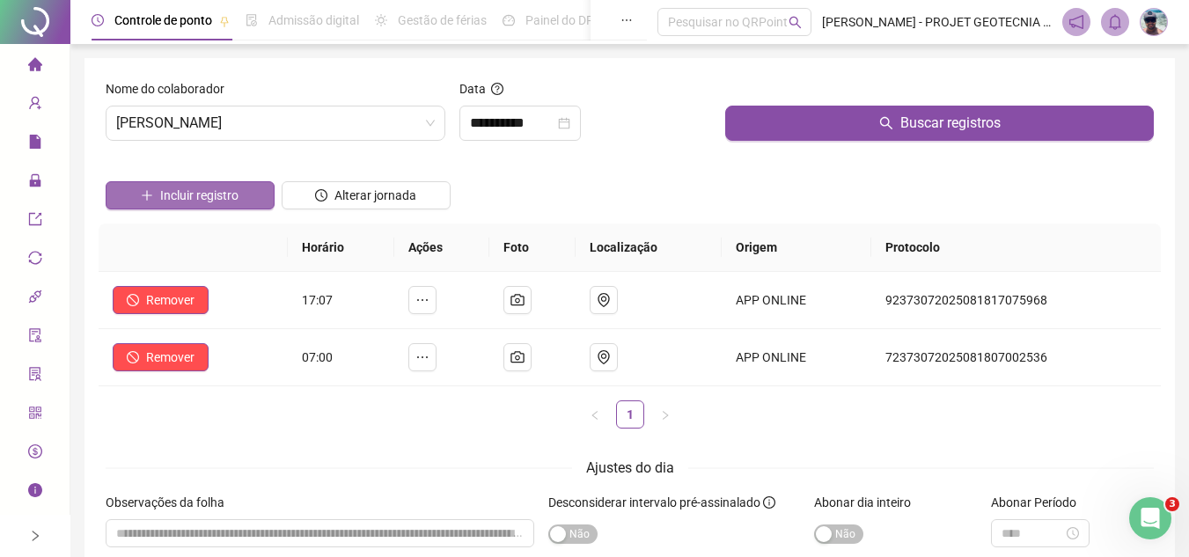
click at [229, 192] on span "Incluir registro" at bounding box center [199, 195] width 78 height 19
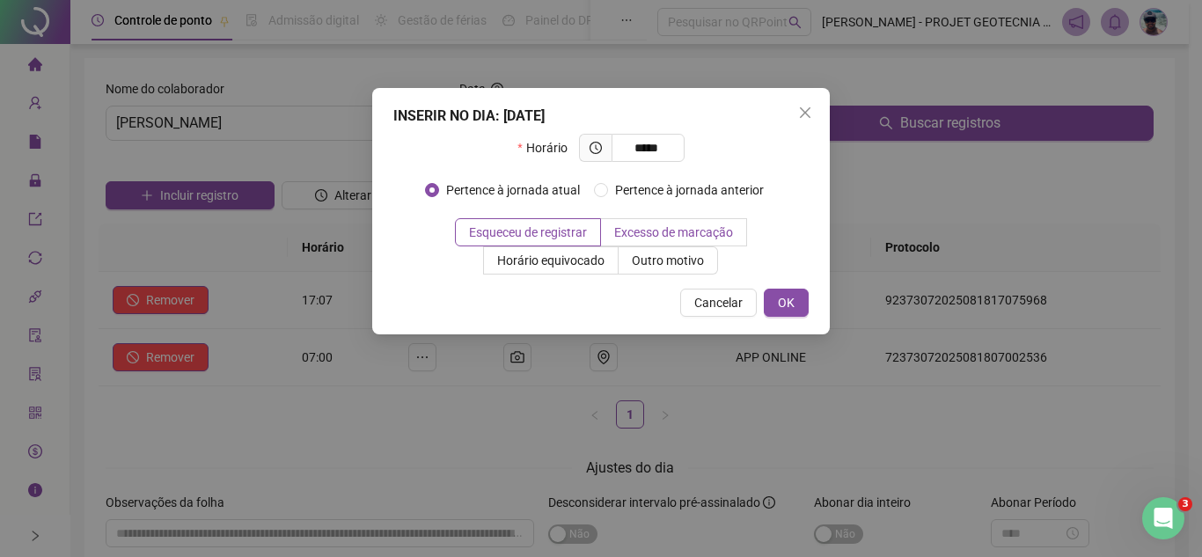
type input "*****"
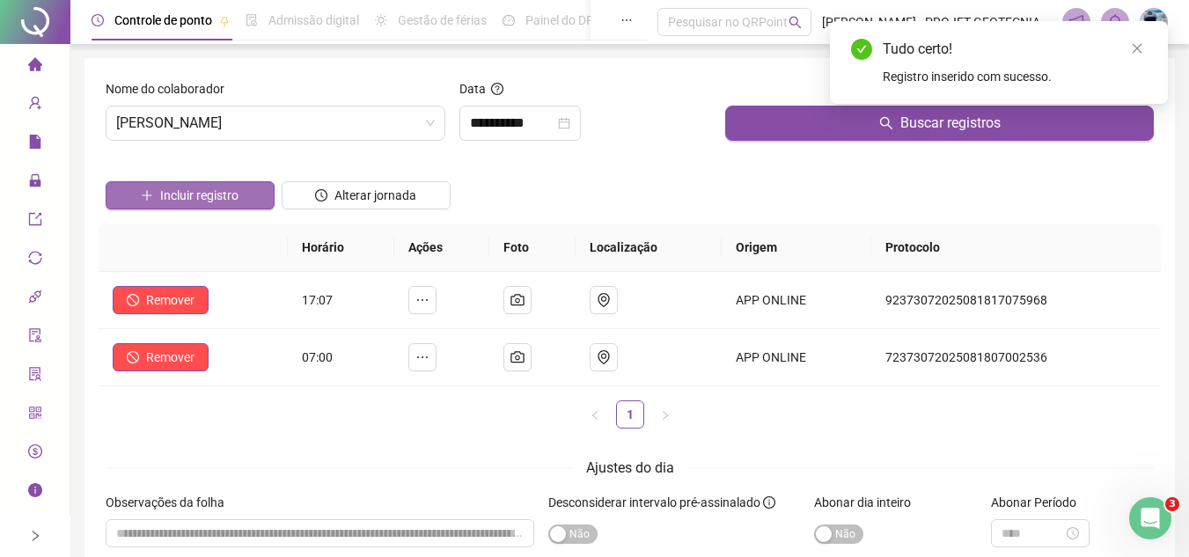
click at [261, 195] on button "Incluir registro" at bounding box center [190, 195] width 169 height 28
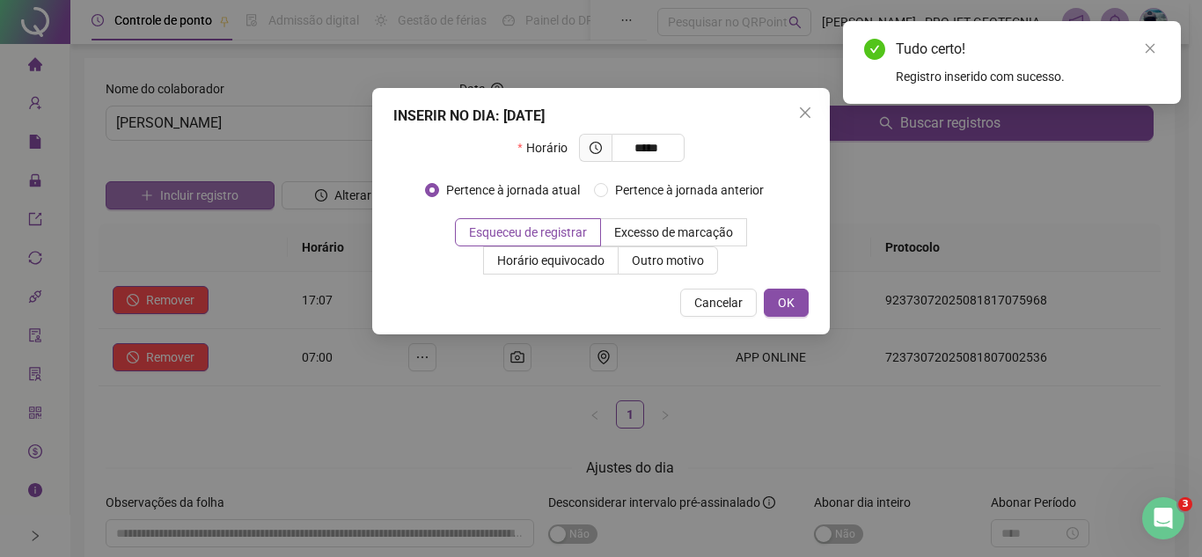
type input "*****"
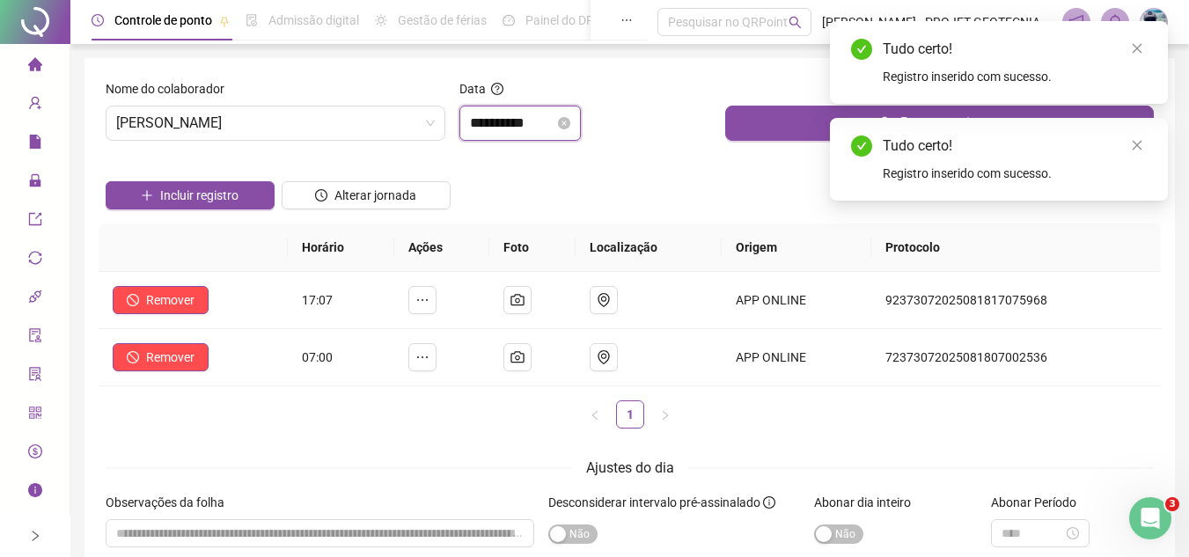
click at [535, 120] on input "**********" at bounding box center [512, 123] width 84 height 21
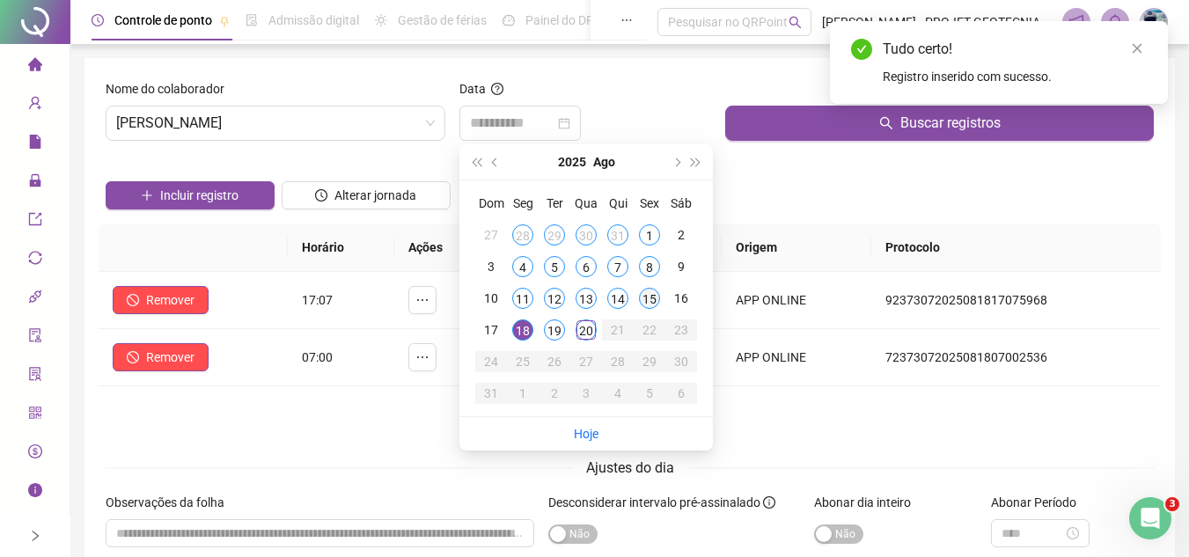
click at [645, 298] on div "15" at bounding box center [649, 298] width 21 height 21
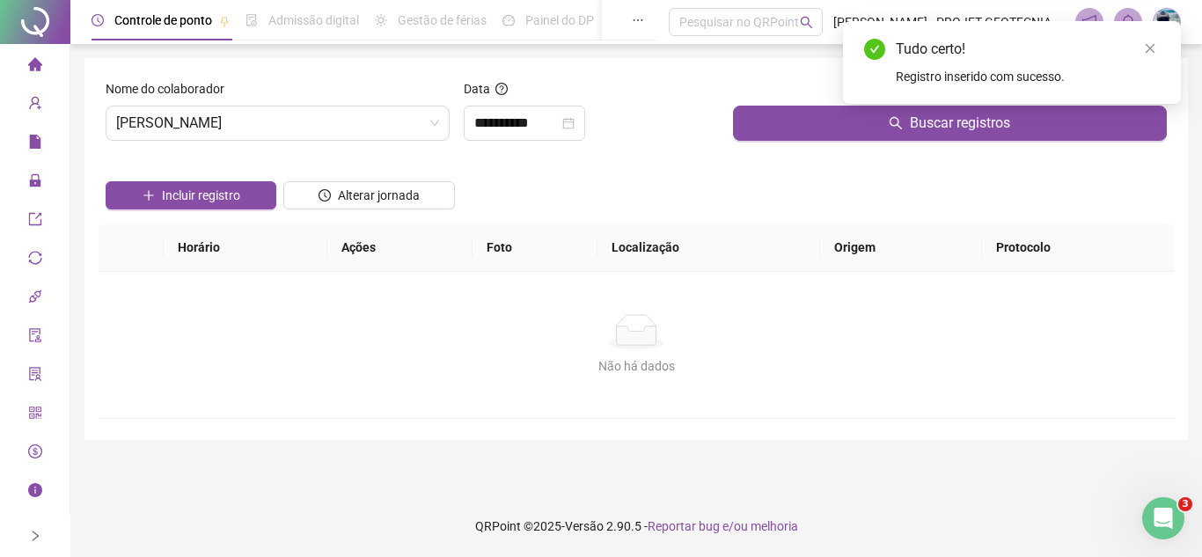
click at [784, 141] on div "Buscar registros" at bounding box center [950, 117] width 448 height 76
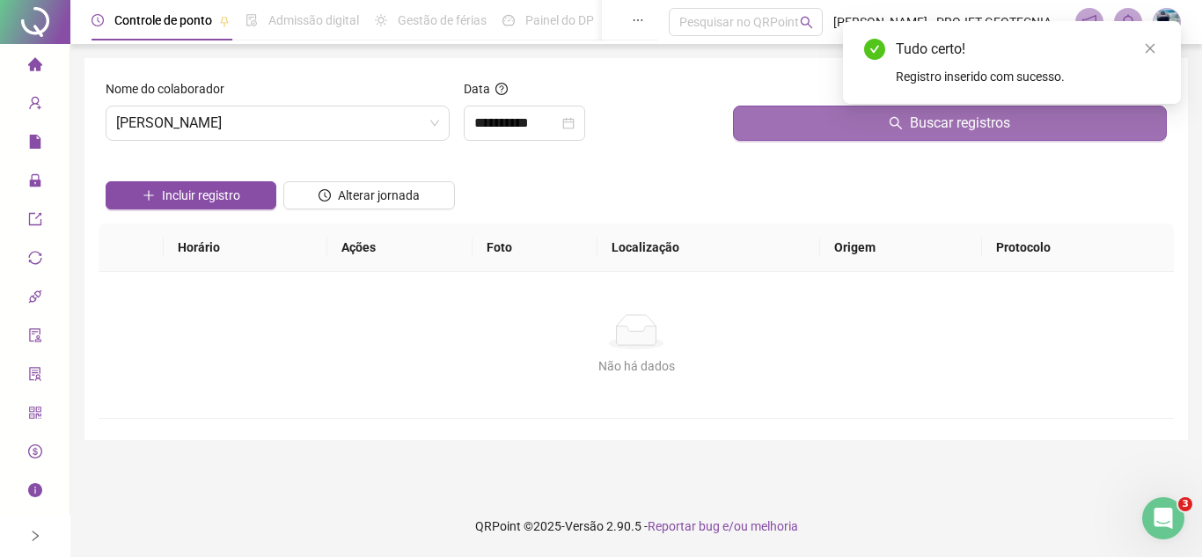
click at [784, 139] on button "Buscar registros" at bounding box center [950, 123] width 434 height 35
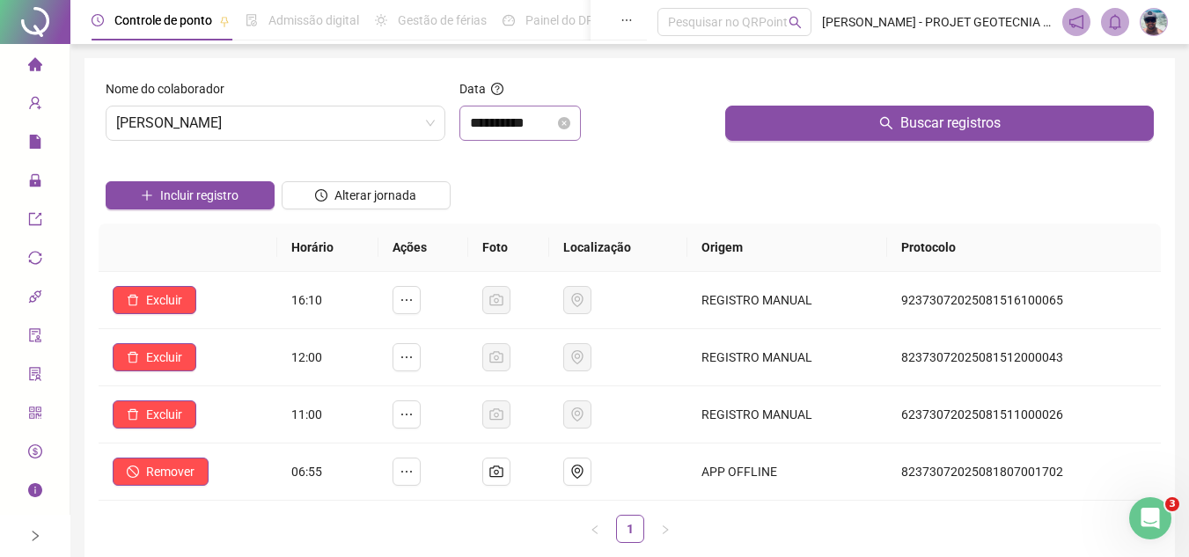
click at [496, 134] on div "**********" at bounding box center [519, 123] width 121 height 35
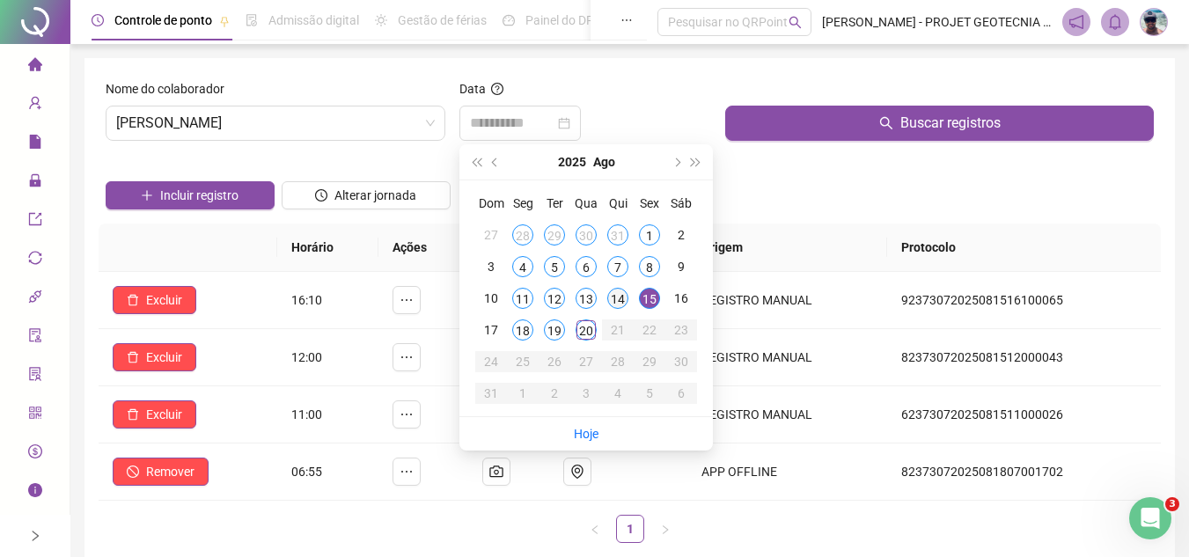
click at [619, 288] on div "14" at bounding box center [617, 298] width 21 height 21
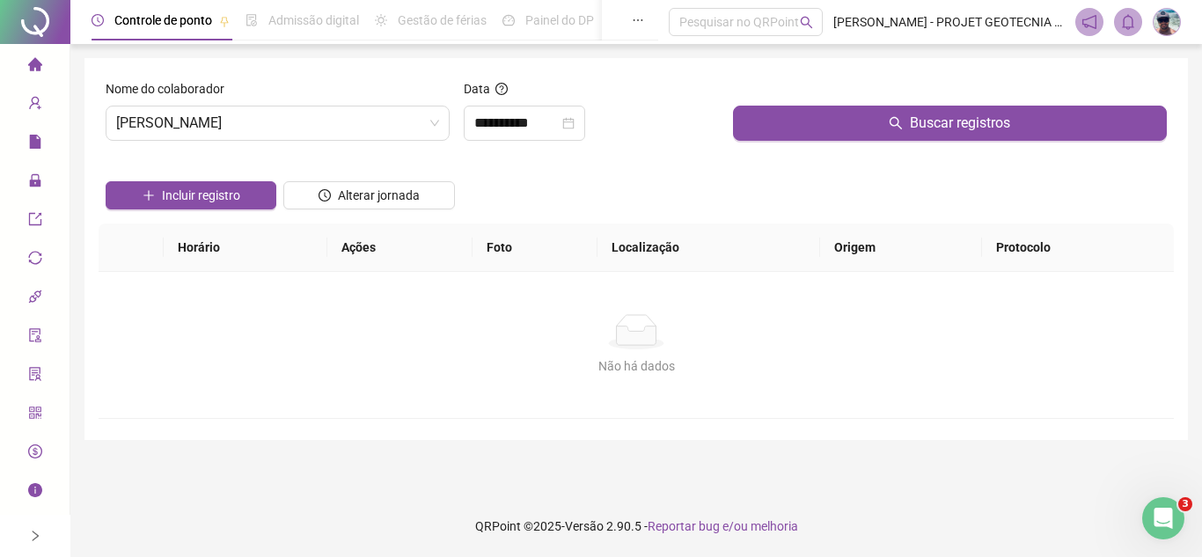
click at [766, 151] on div "Buscar registros" at bounding box center [950, 117] width 448 height 76
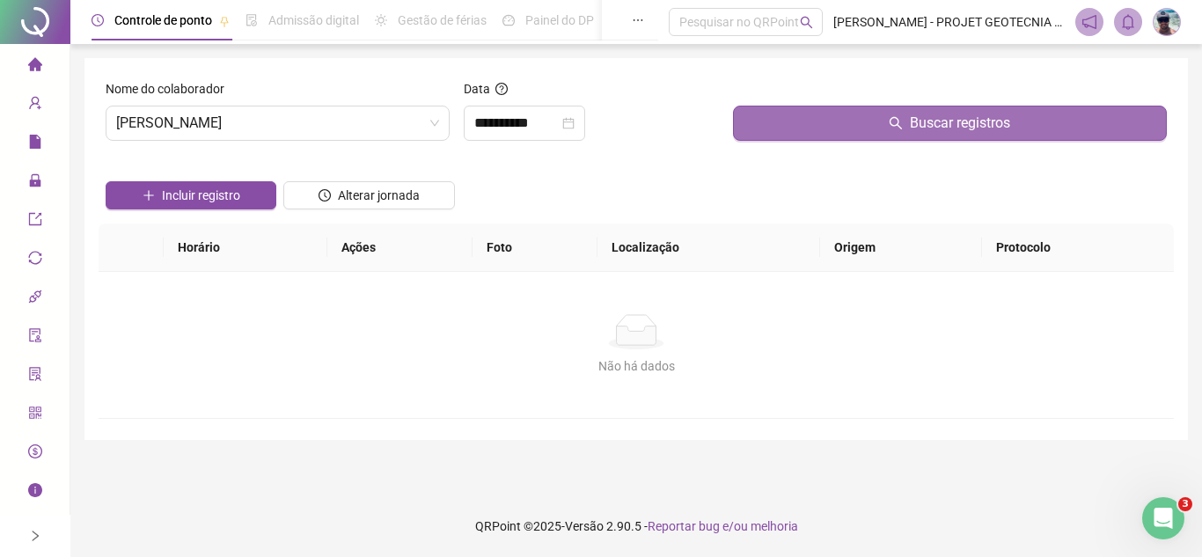
click at [767, 138] on button "Buscar registros" at bounding box center [950, 123] width 434 height 35
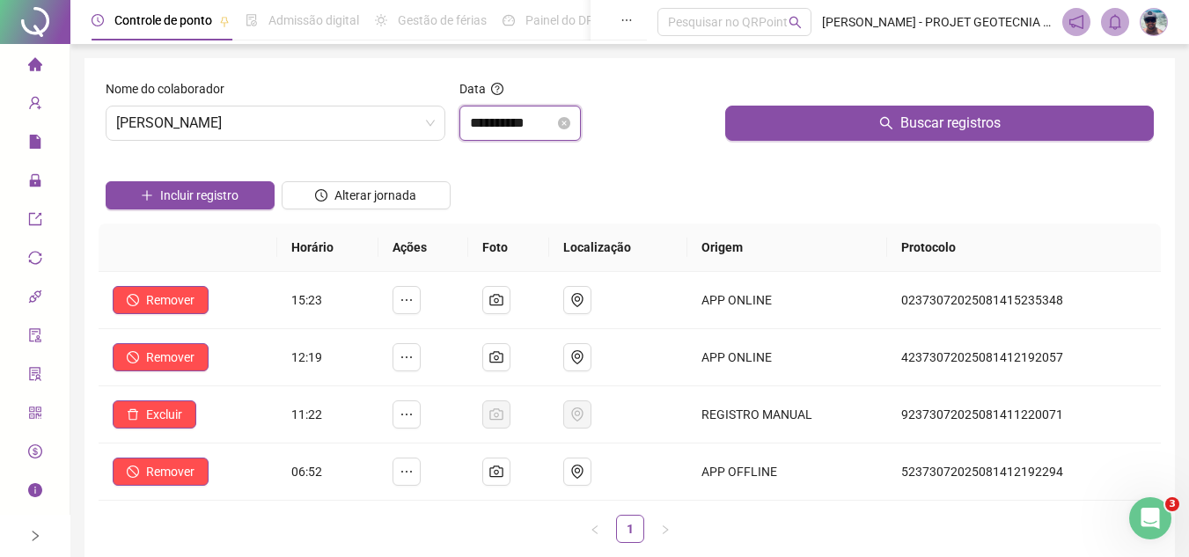
click at [530, 122] on input "**********" at bounding box center [512, 123] width 84 height 21
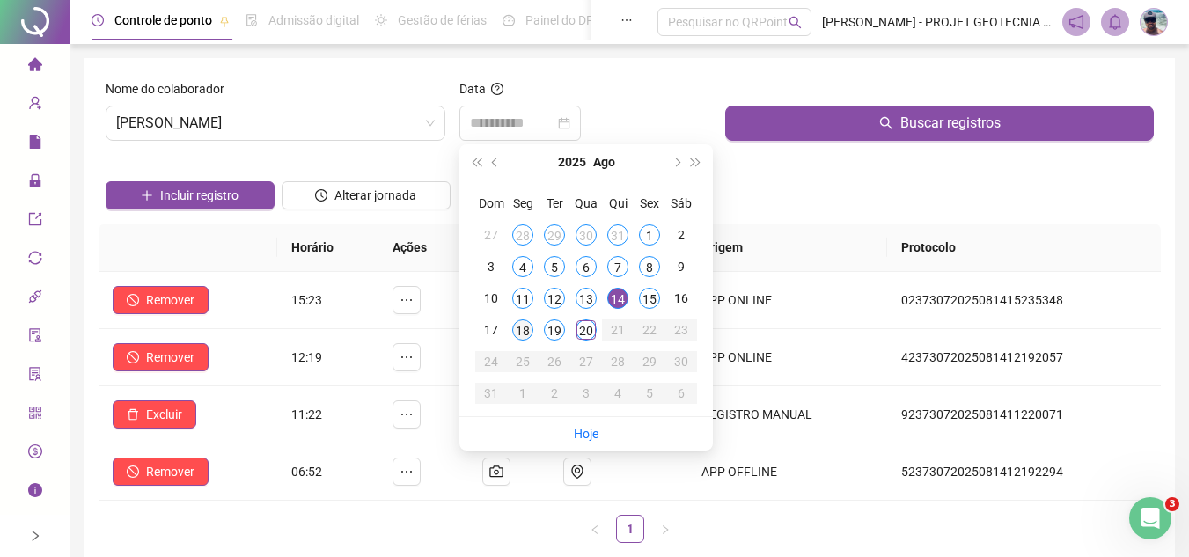
click at [524, 328] on div "18" at bounding box center [522, 329] width 21 height 21
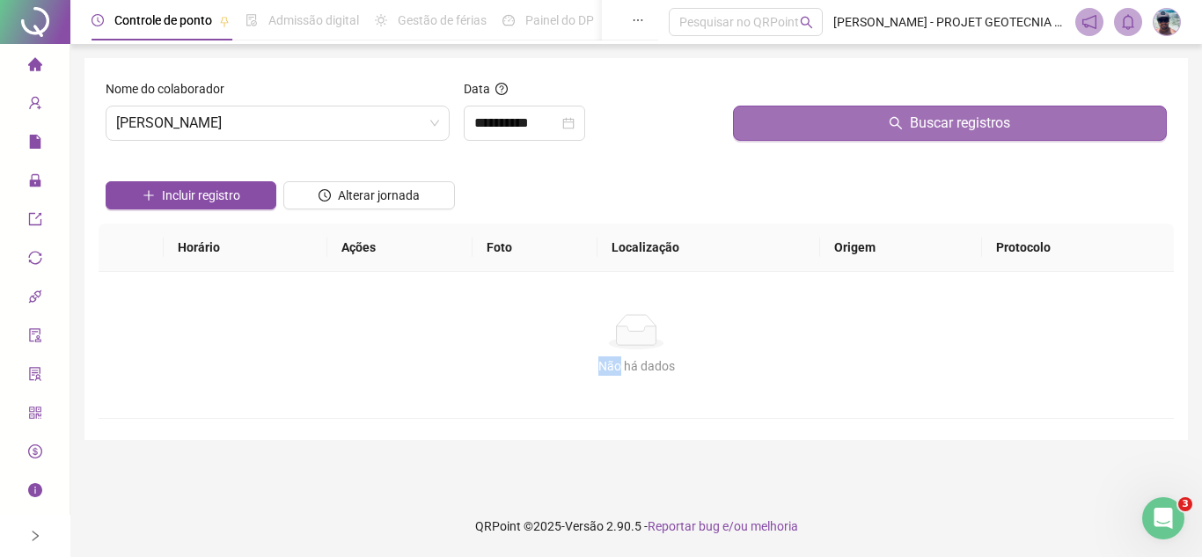
click at [801, 121] on button "Buscar registros" at bounding box center [950, 123] width 434 height 35
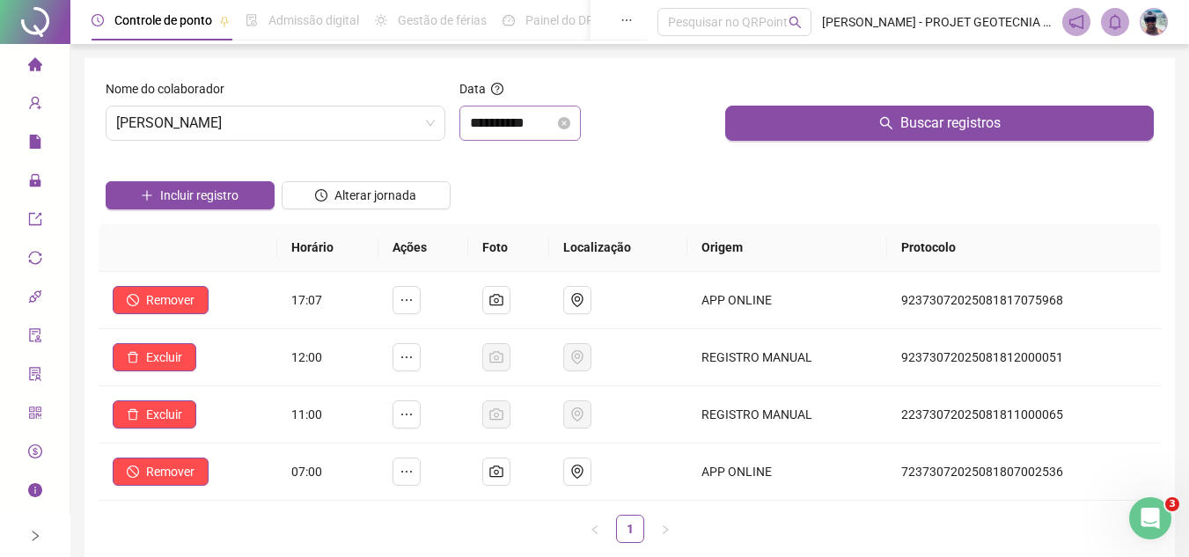
click at [517, 137] on div "**********" at bounding box center [519, 123] width 121 height 35
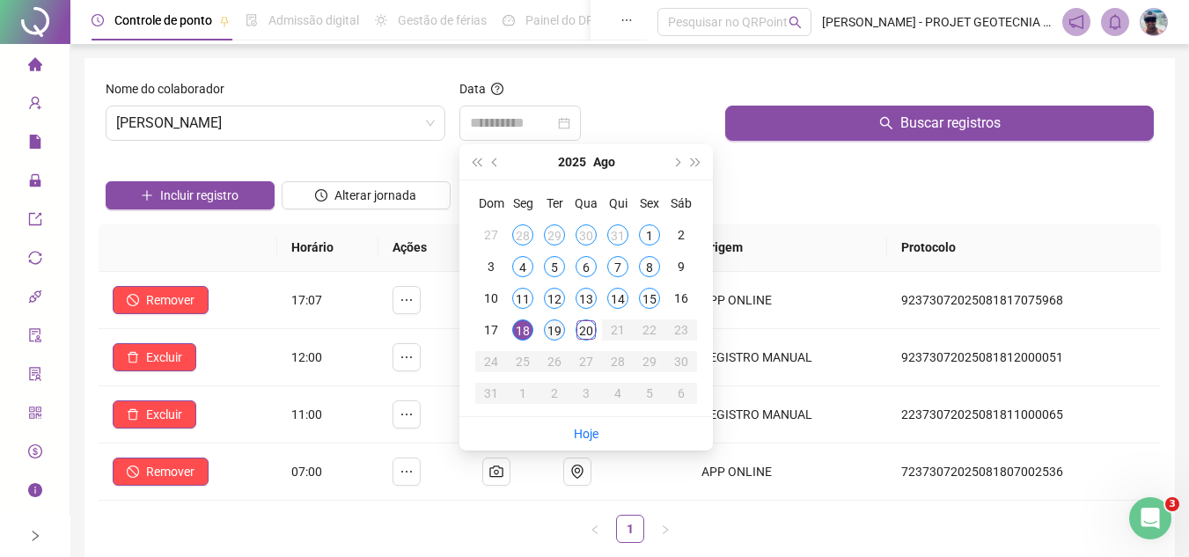
click at [559, 329] on div "19" at bounding box center [554, 329] width 21 height 21
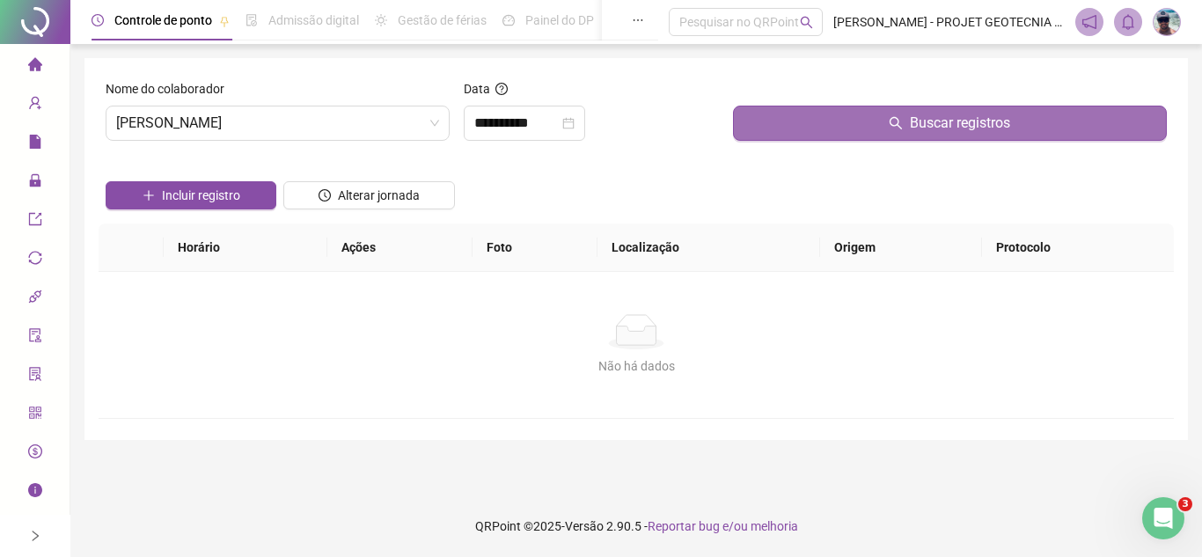
click at [814, 113] on button "Buscar registros" at bounding box center [950, 123] width 434 height 35
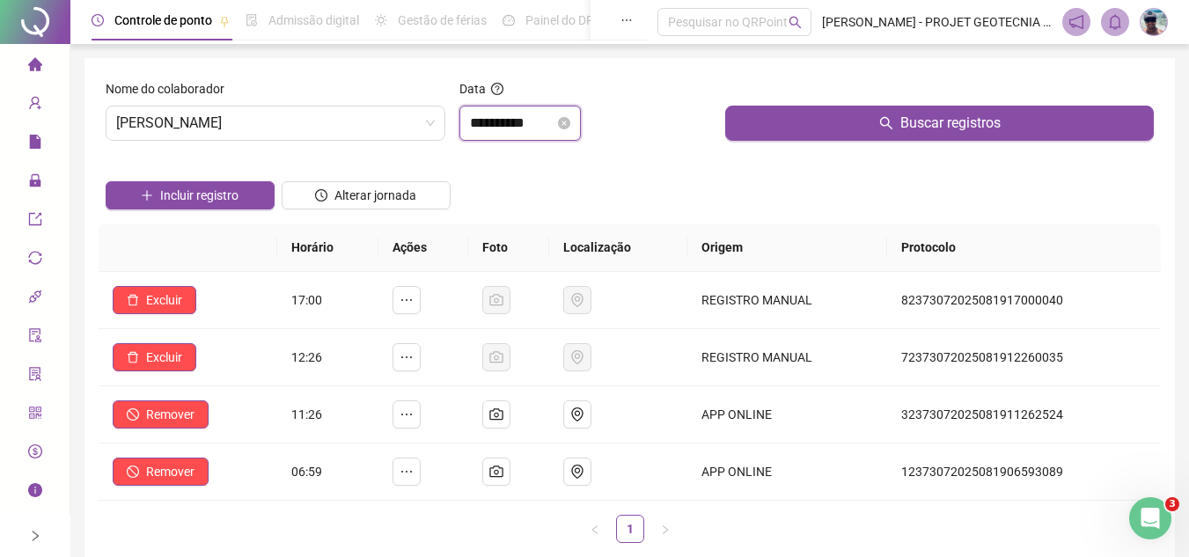
click at [502, 126] on input "**********" at bounding box center [512, 123] width 84 height 21
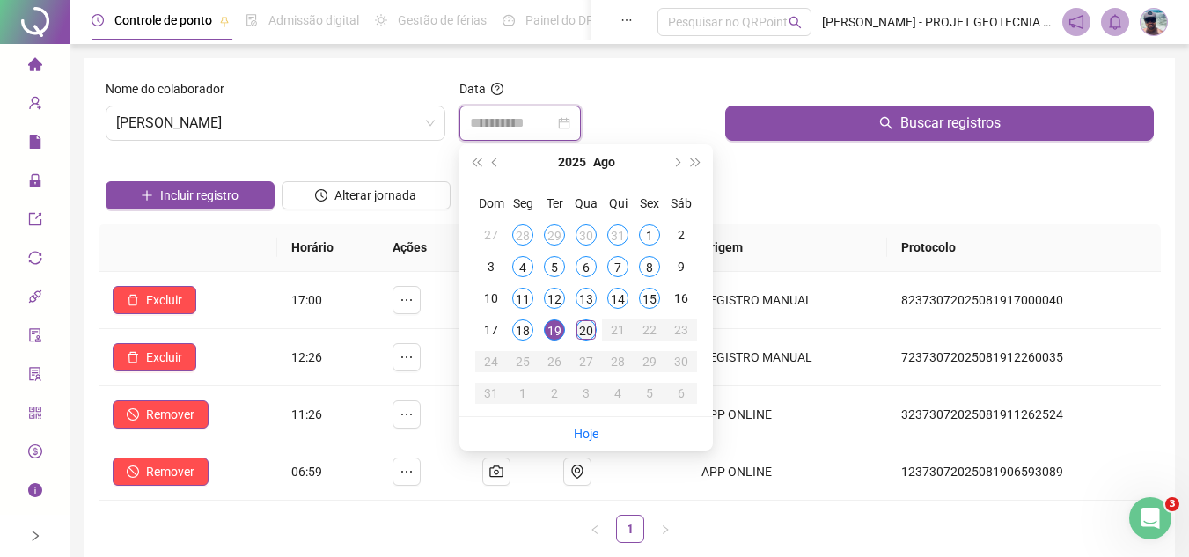
type input "**********"
click at [591, 327] on div "20" at bounding box center [585, 329] width 21 height 21
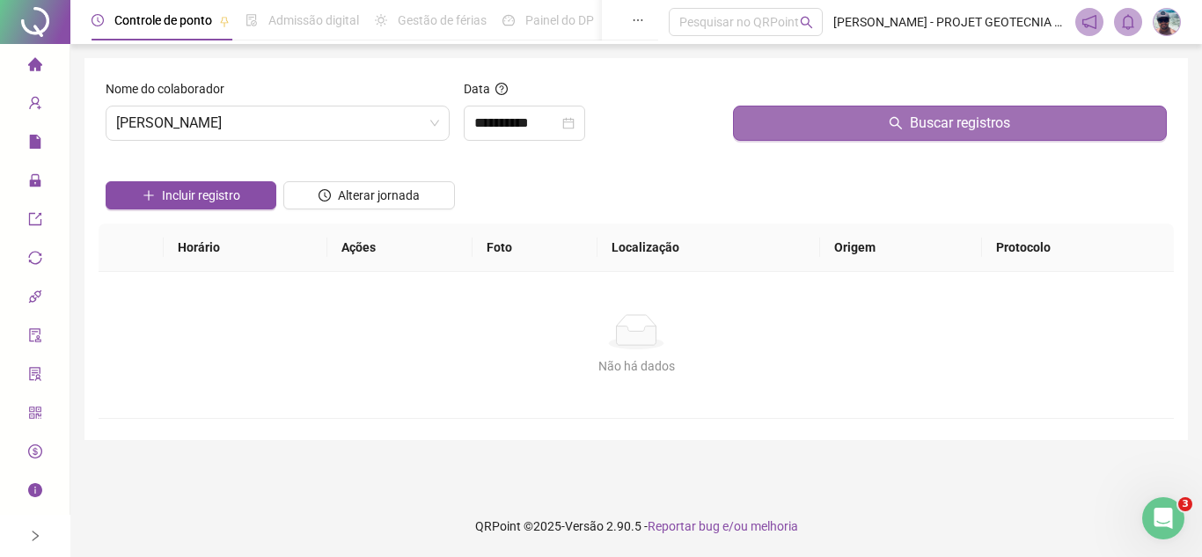
click at [795, 129] on button "Buscar registros" at bounding box center [950, 123] width 434 height 35
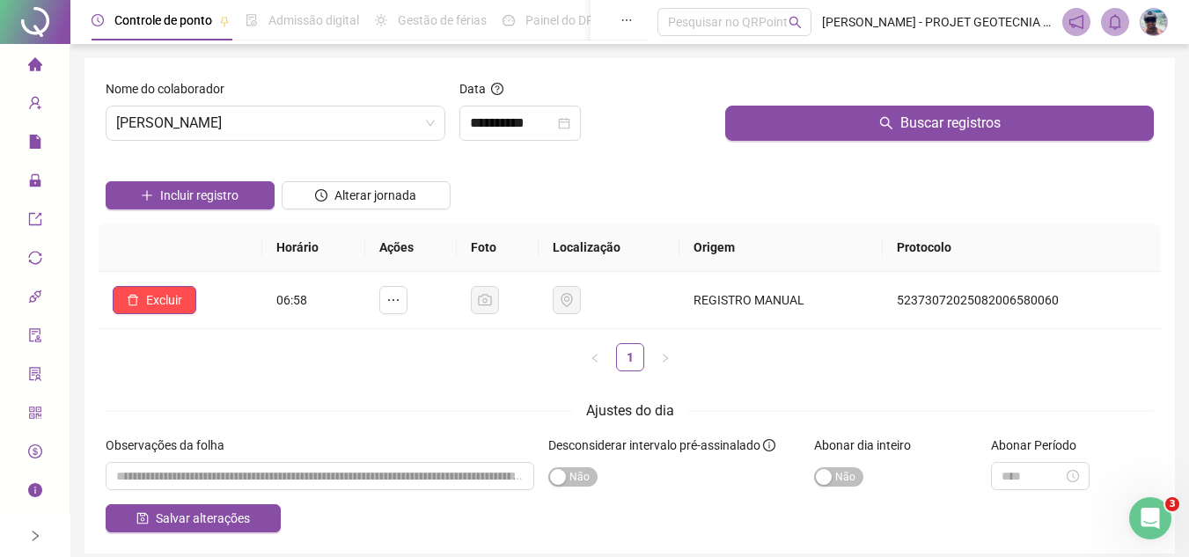
click at [35, 65] on icon "home" at bounding box center [34, 63] width 14 height 13
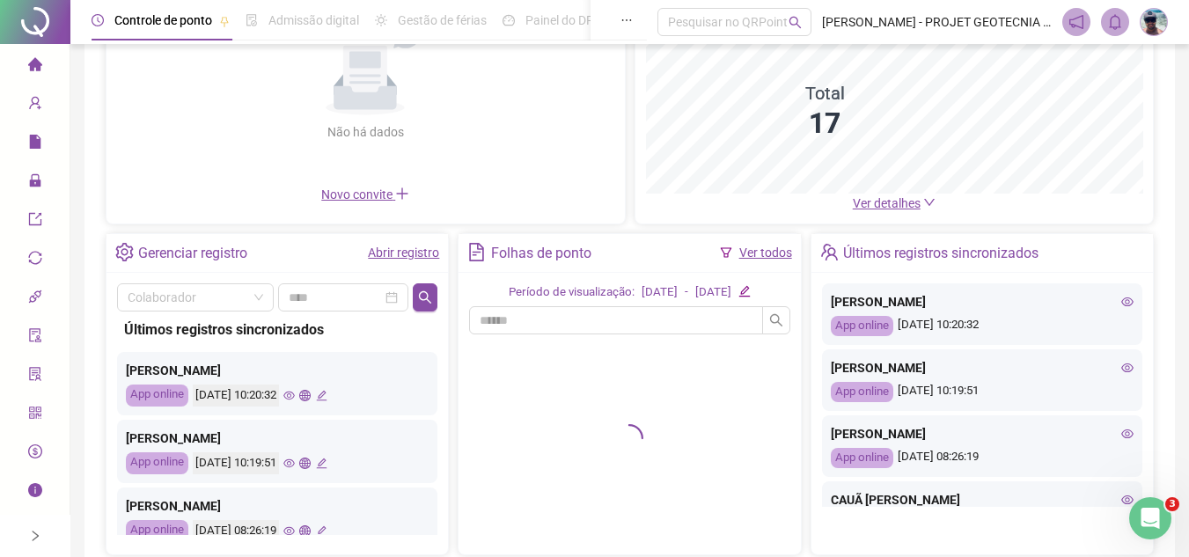
scroll to position [291, 0]
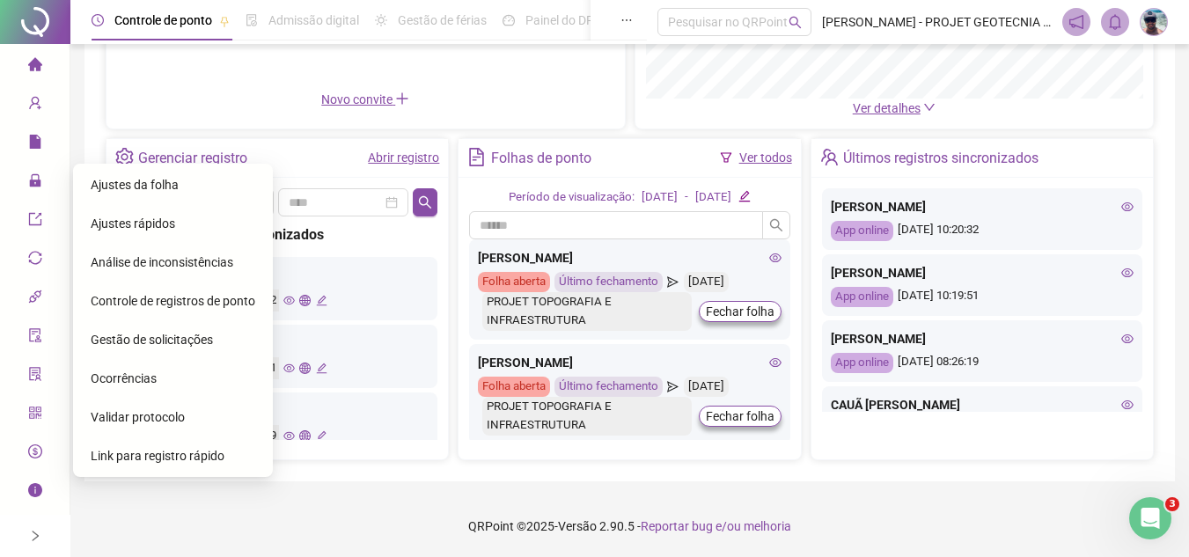
click at [179, 333] on span "Gestão de solicitações" at bounding box center [152, 340] width 122 height 14
